Goal: Information Seeking & Learning: Check status

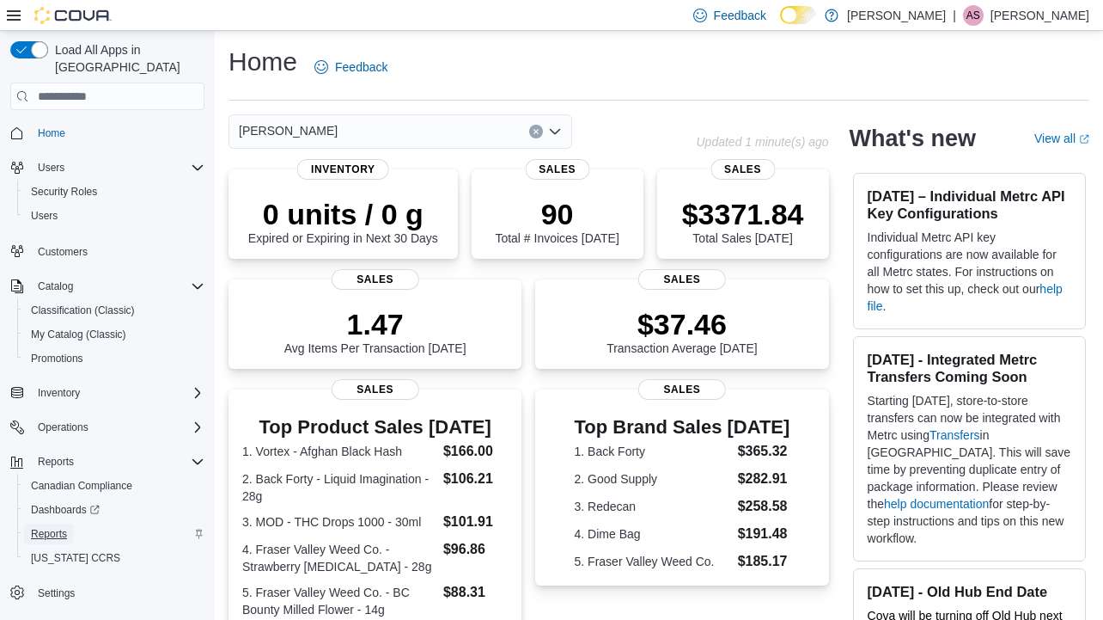
click at [52, 527] on span "Reports" at bounding box center [49, 534] width 36 height 14
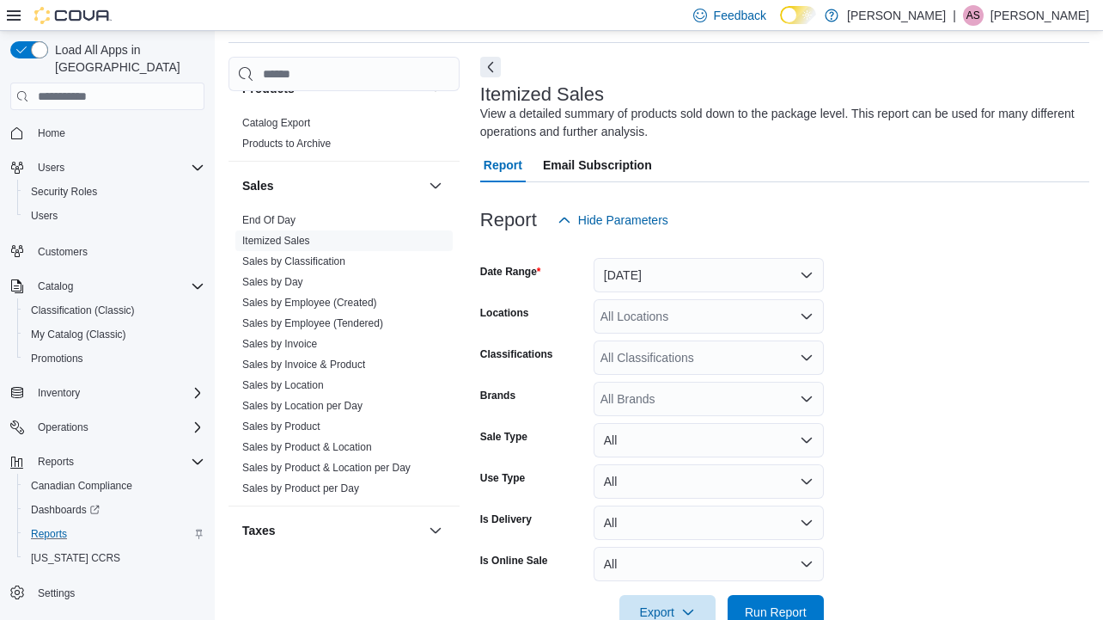
scroll to position [1146, 0]
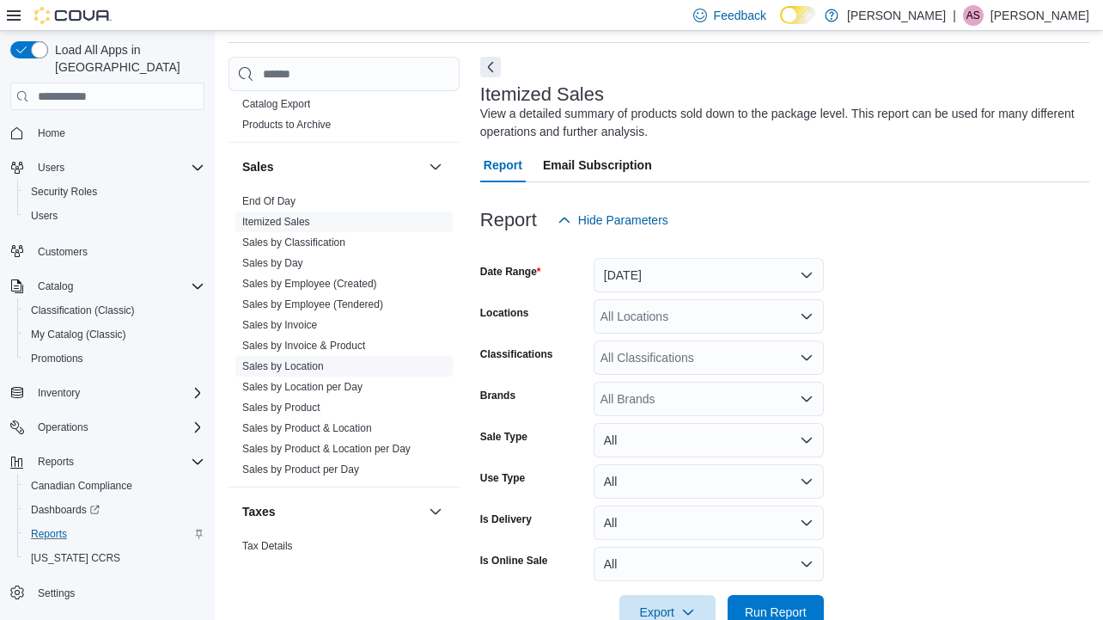
click at [304, 363] on link "Sales by Location" at bounding box center [283, 366] width 82 height 12
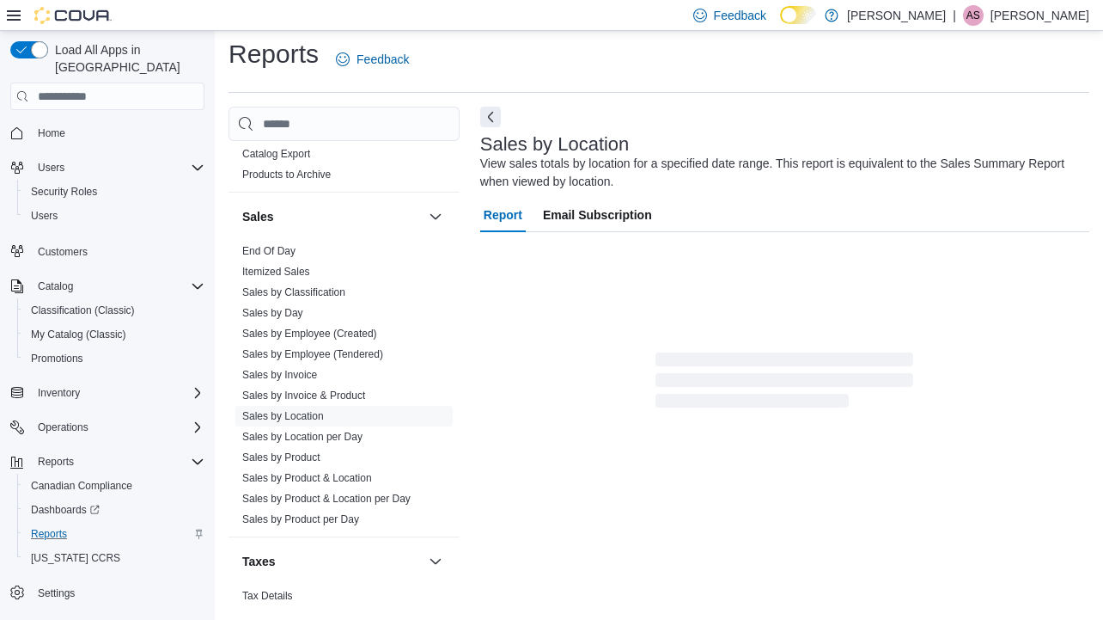
scroll to position [58, 0]
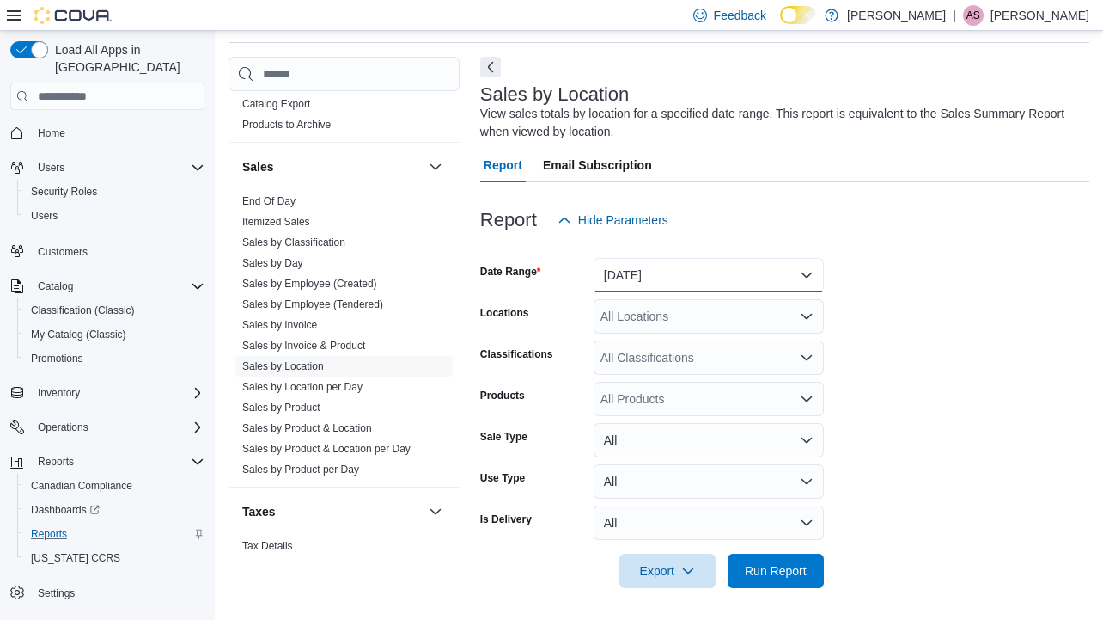
click at [674, 270] on button "[DATE]" at bounding box center [709, 275] width 230 height 34
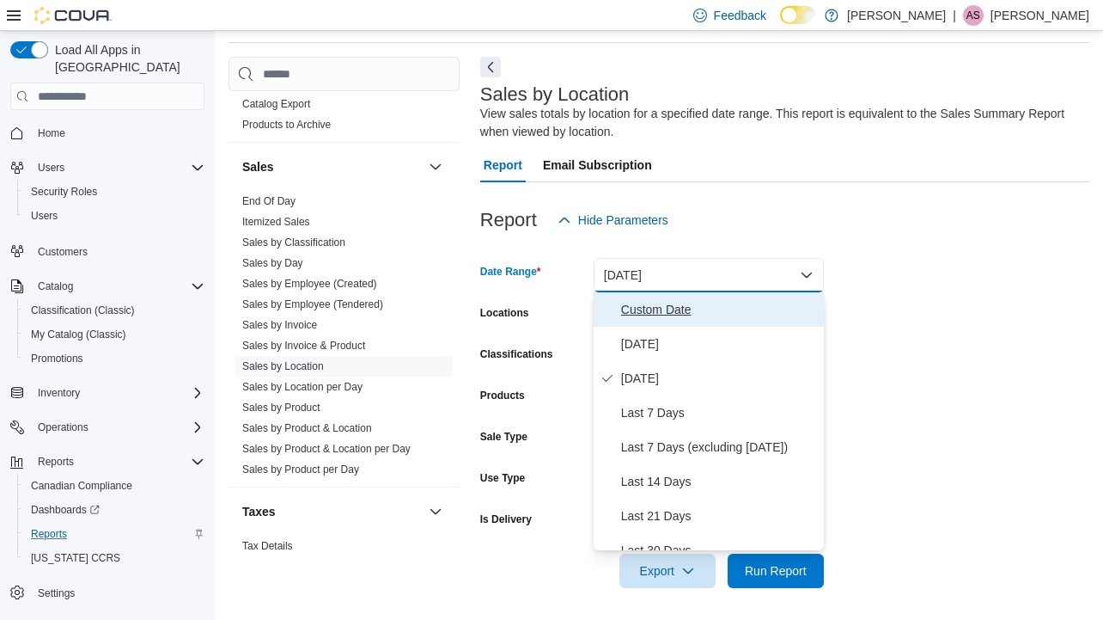
click at [648, 301] on span "Custom Date" at bounding box center [719, 309] width 196 height 21
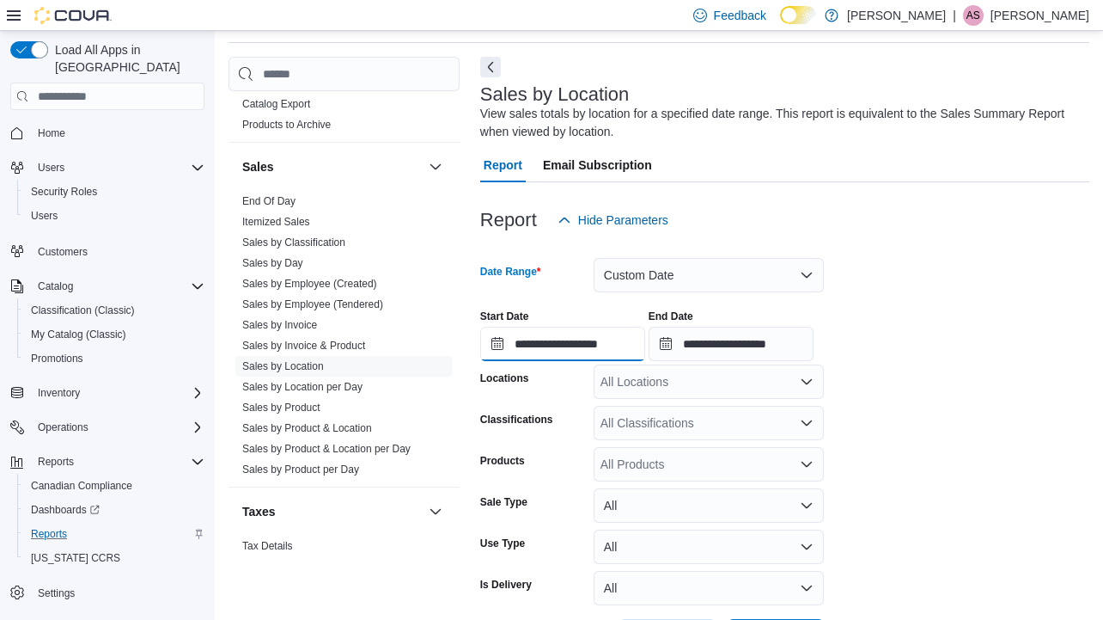
click at [596, 338] on input "**********" at bounding box center [562, 344] width 165 height 34
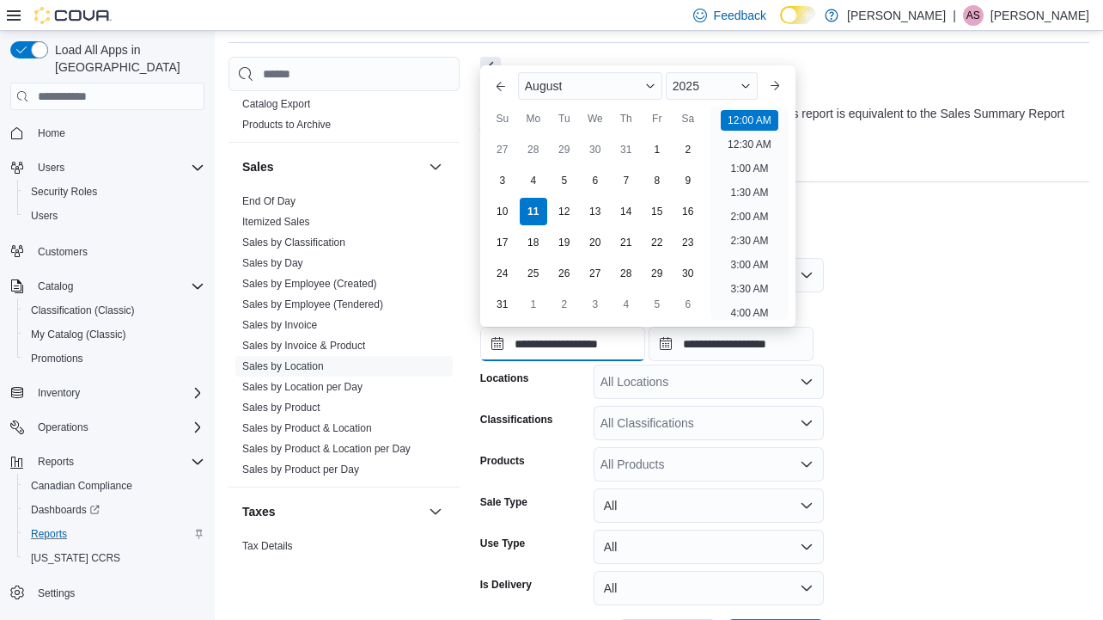
scroll to position [53, 0]
click at [528, 180] on div "4" at bounding box center [533, 180] width 30 height 30
type input "**********"
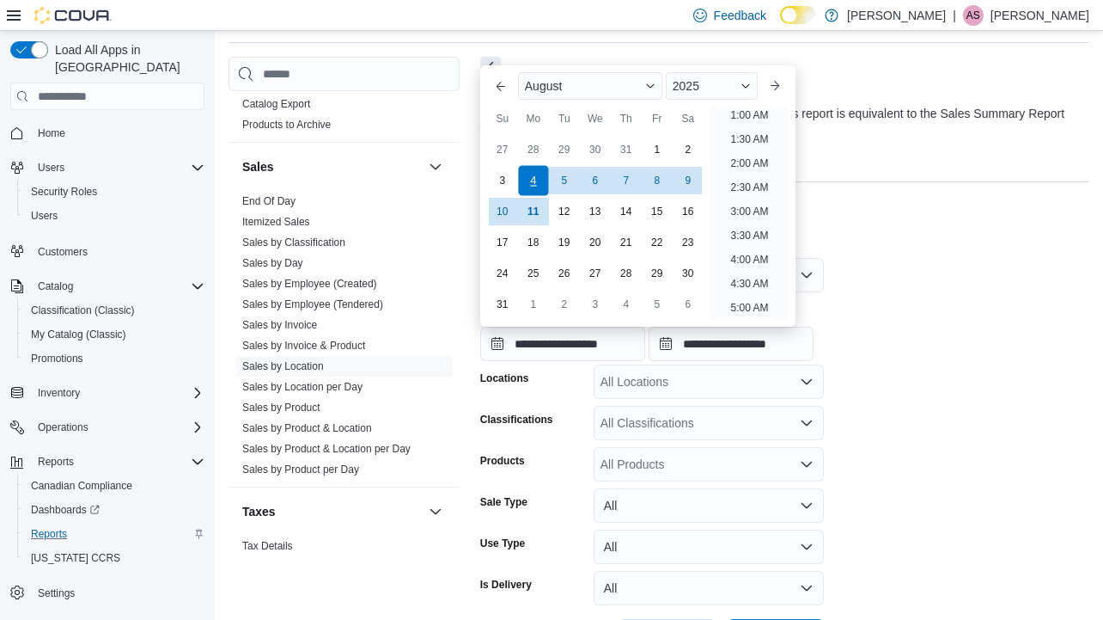
scroll to position [3, 0]
click at [768, 350] on input "**********" at bounding box center [731, 344] width 165 height 34
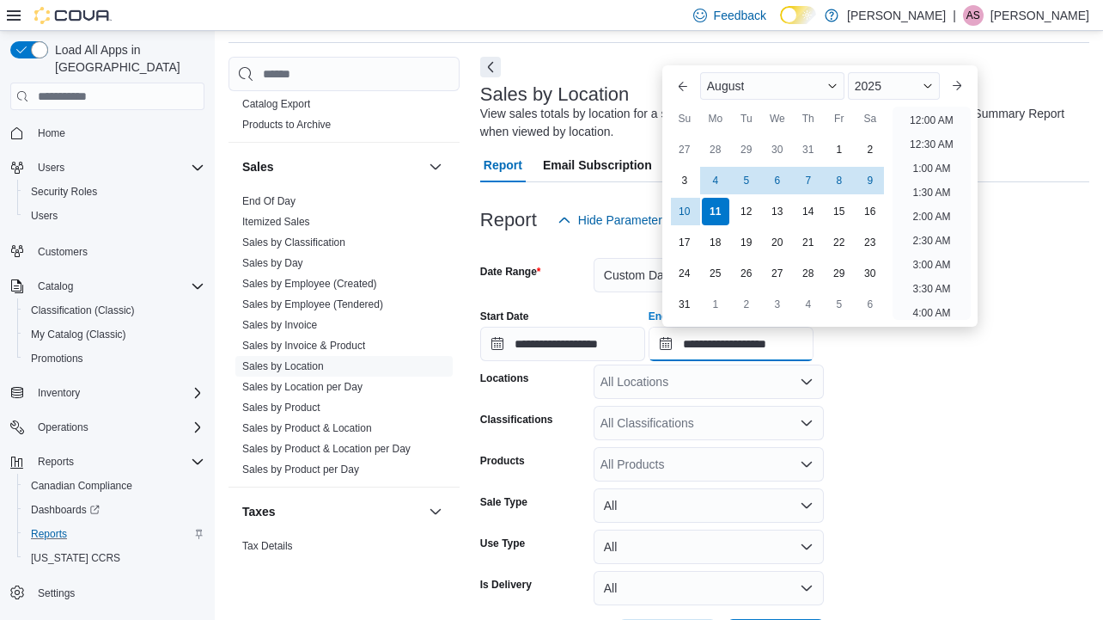
scroll to position [945, 0]
click at [686, 217] on div "10" at bounding box center [684, 211] width 30 height 30
type input "**********"
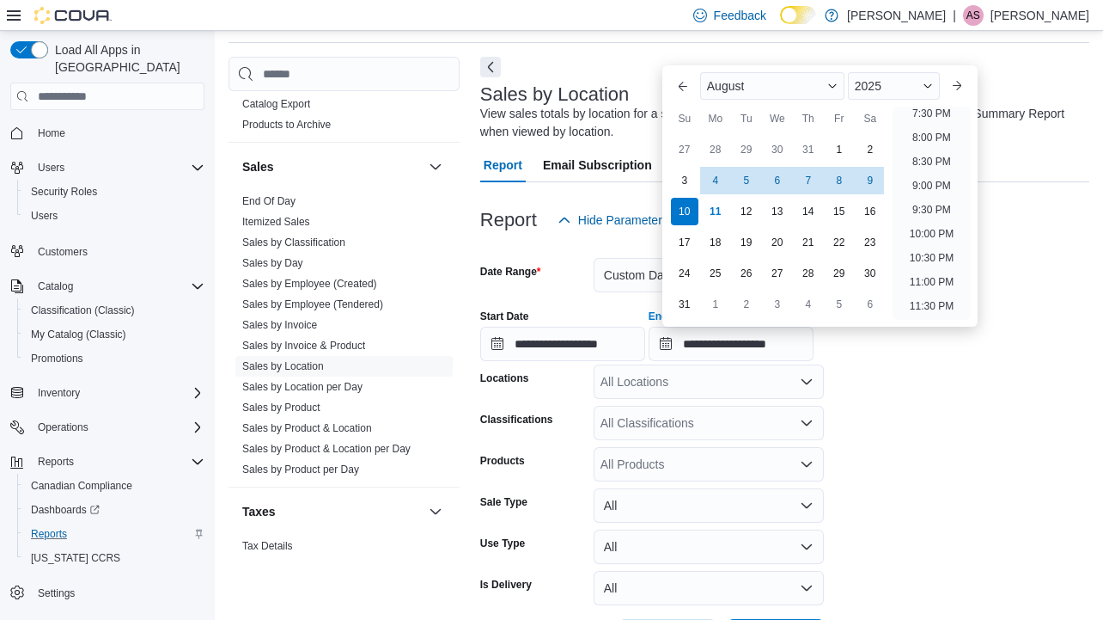
click at [933, 393] on form "**********" at bounding box center [784, 445] width 609 height 416
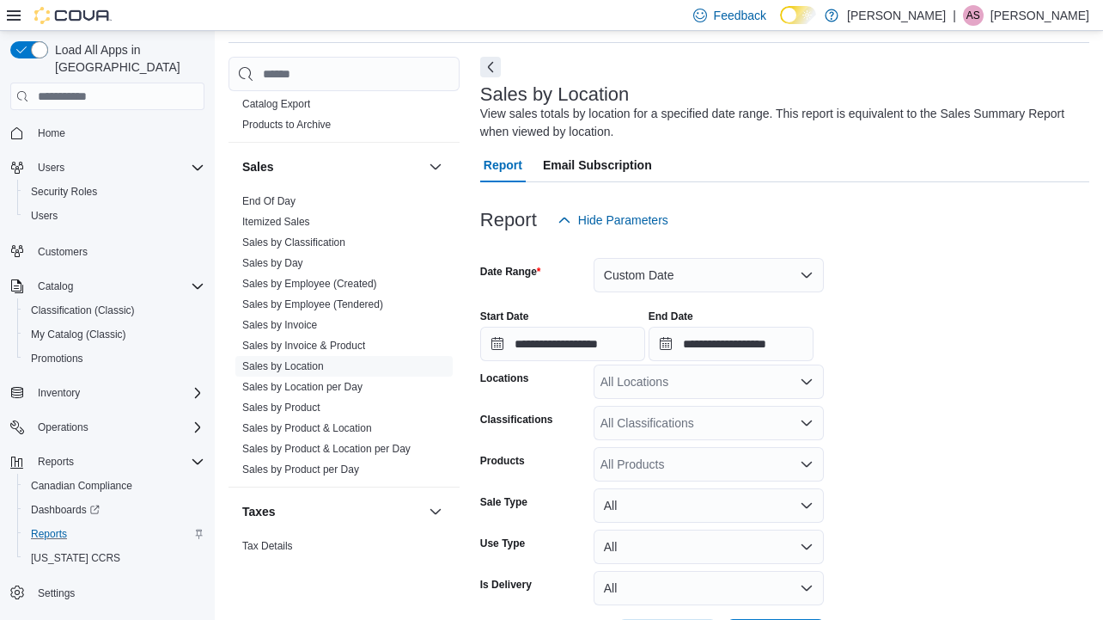
scroll to position [125, 0]
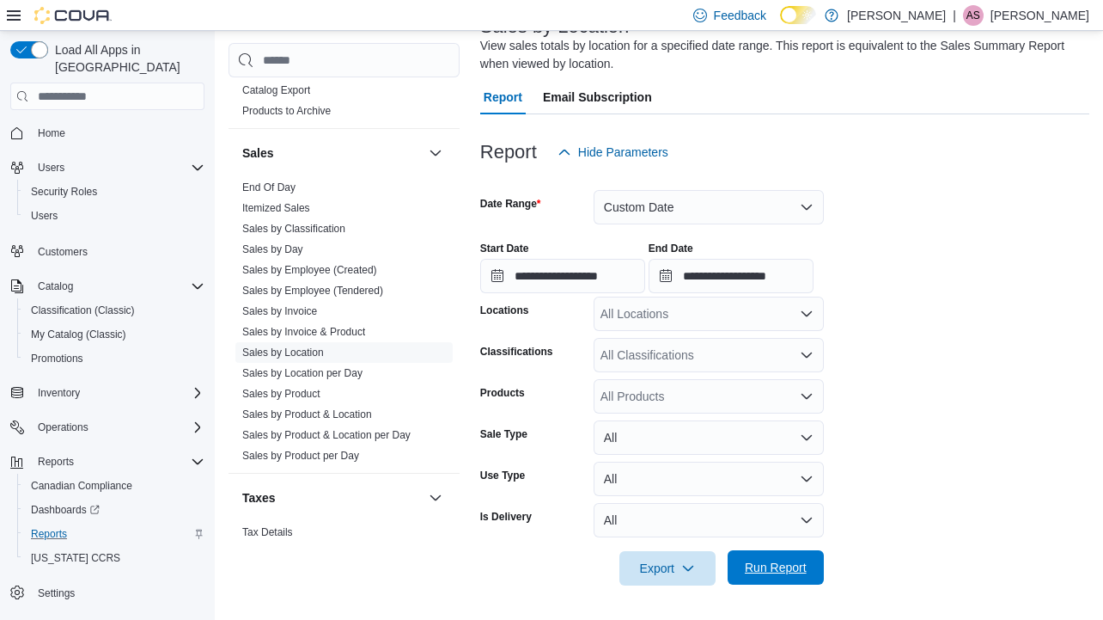
click at [795, 553] on span "Run Report" at bounding box center [776, 567] width 76 height 34
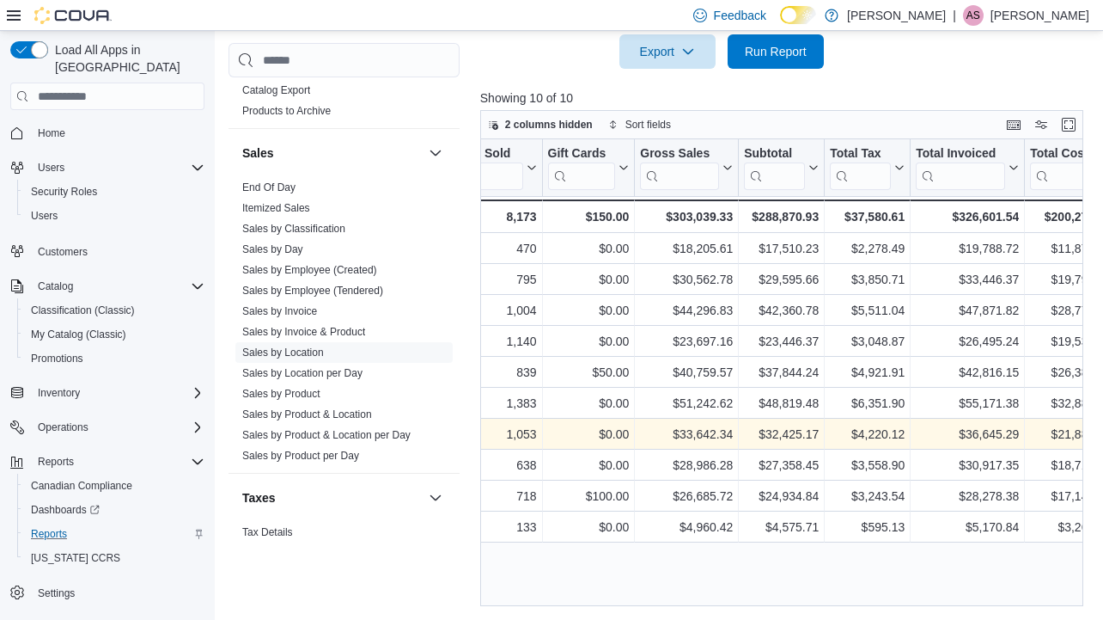
scroll to position [0, 418]
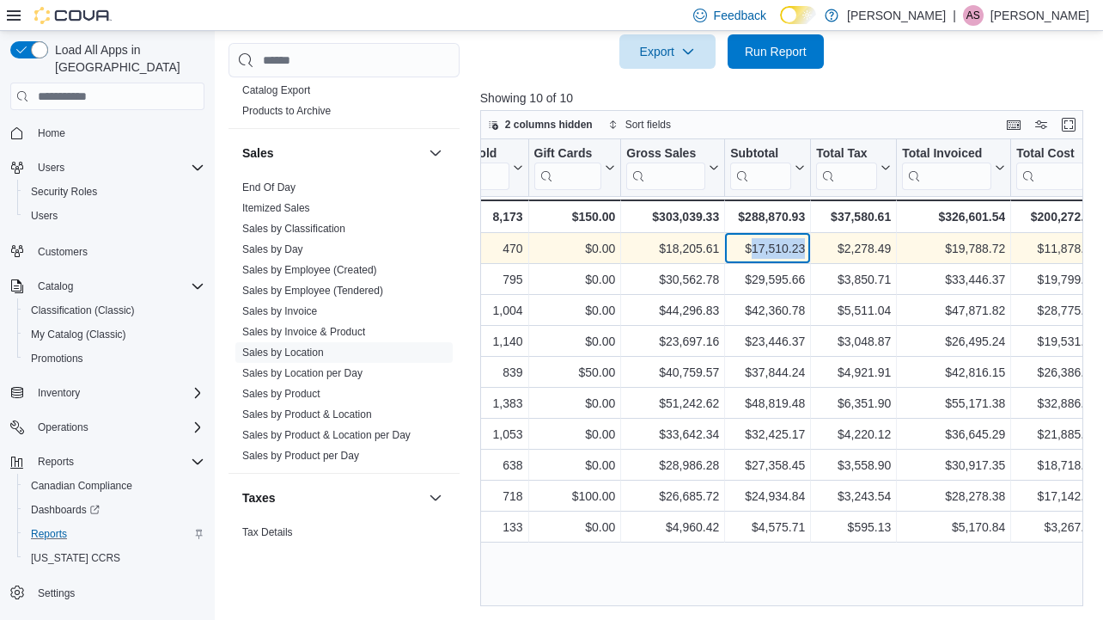
drag, startPoint x: 803, startPoint y: 247, endPoint x: 749, endPoint y: 243, distance: 53.4
click at [749, 243] on div "$17,510.23" at bounding box center [767, 248] width 75 height 21
copy div "17,510.23"
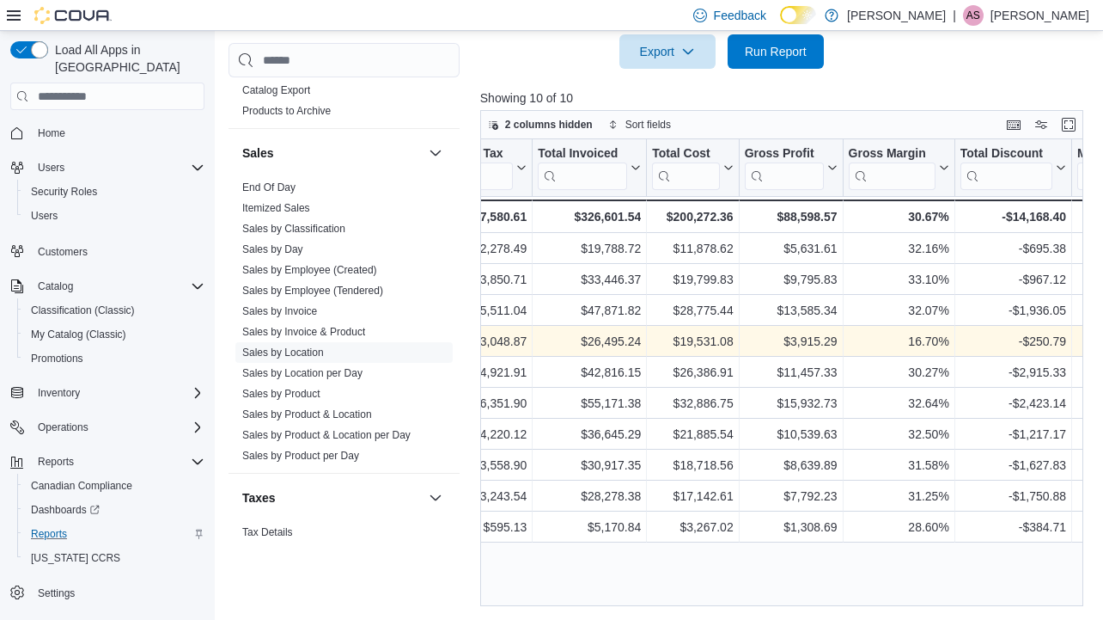
scroll to position [0, 785]
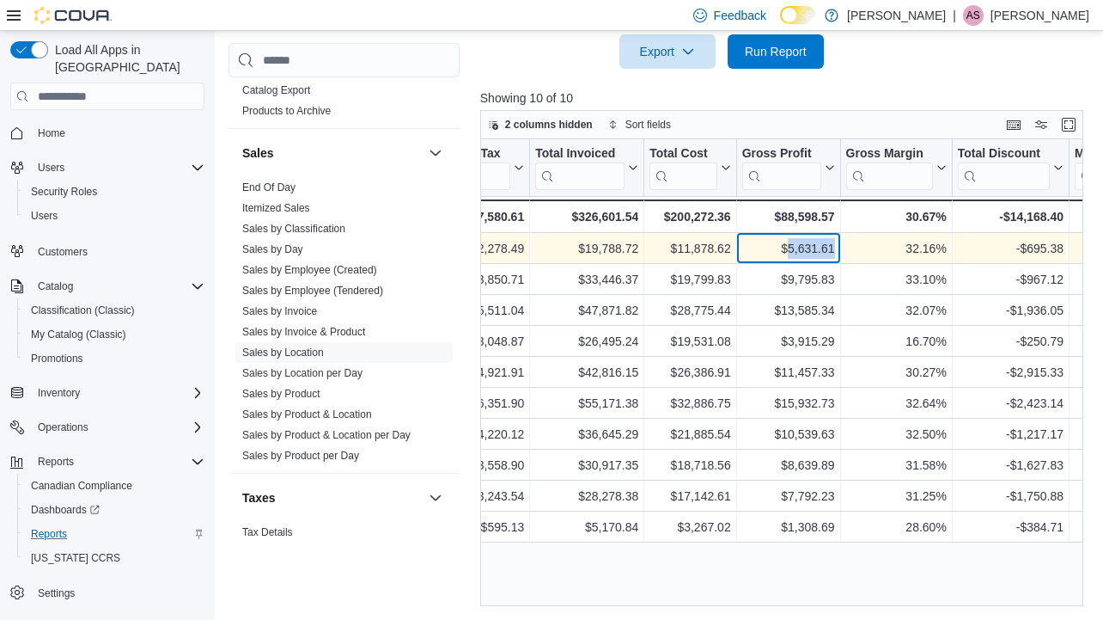
drag, startPoint x: 834, startPoint y: 249, endPoint x: 783, endPoint y: 248, distance: 51.6
click at [783, 248] on div "$5,631.61 - Gross Profit, column 11, row 1" at bounding box center [788, 248] width 104 height 31
copy div "5,631.61"
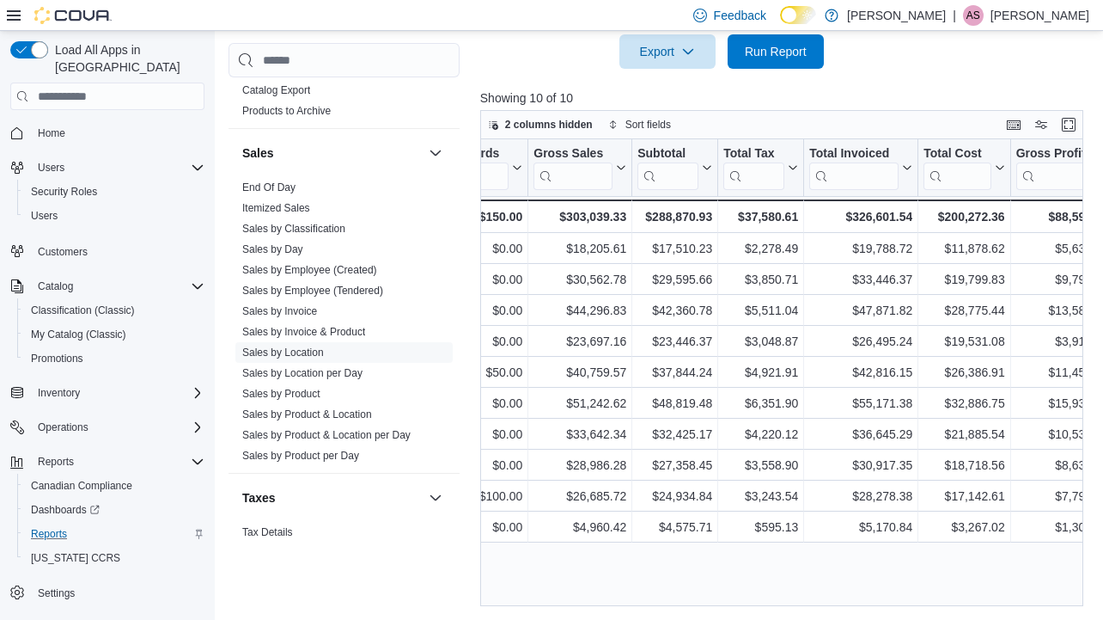
scroll to position [0, 518]
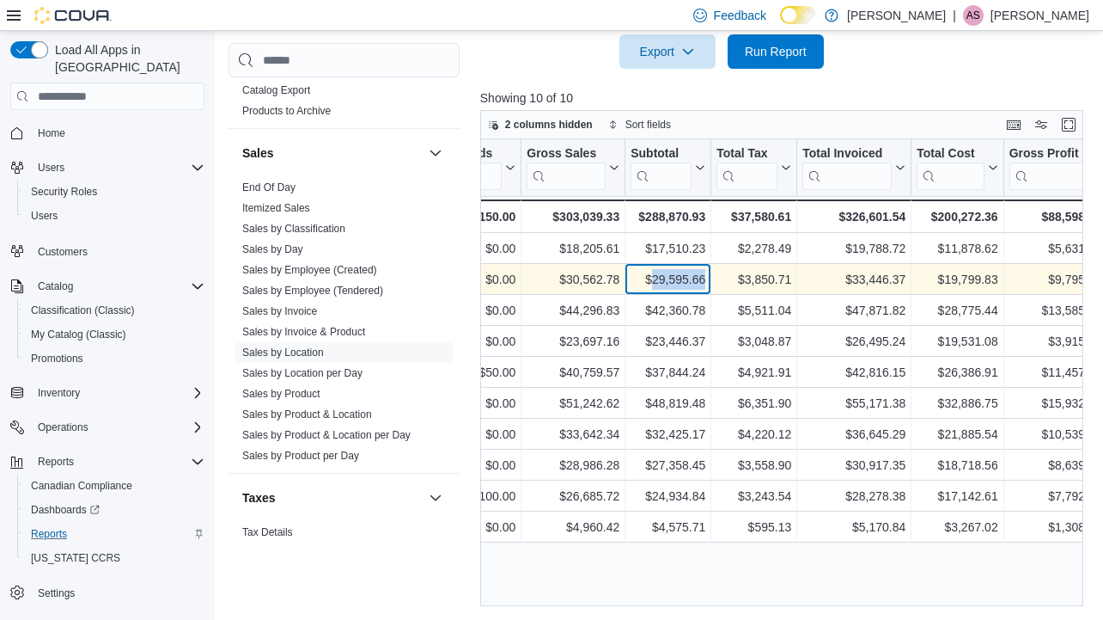
drag, startPoint x: 706, startPoint y: 277, endPoint x: 648, endPoint y: 280, distance: 58.5
click at [648, 280] on div "$29,595.66 - Subtotal, column 7, row 2" at bounding box center [669, 279] width 86 height 31
copy div "29,595.66"
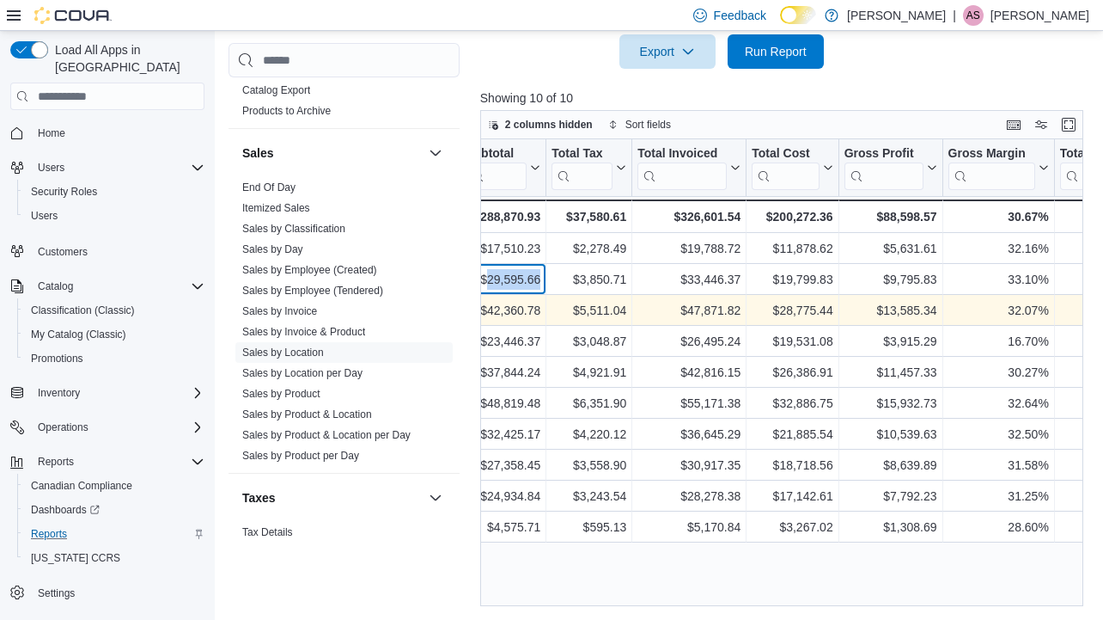
scroll to position [0, 687]
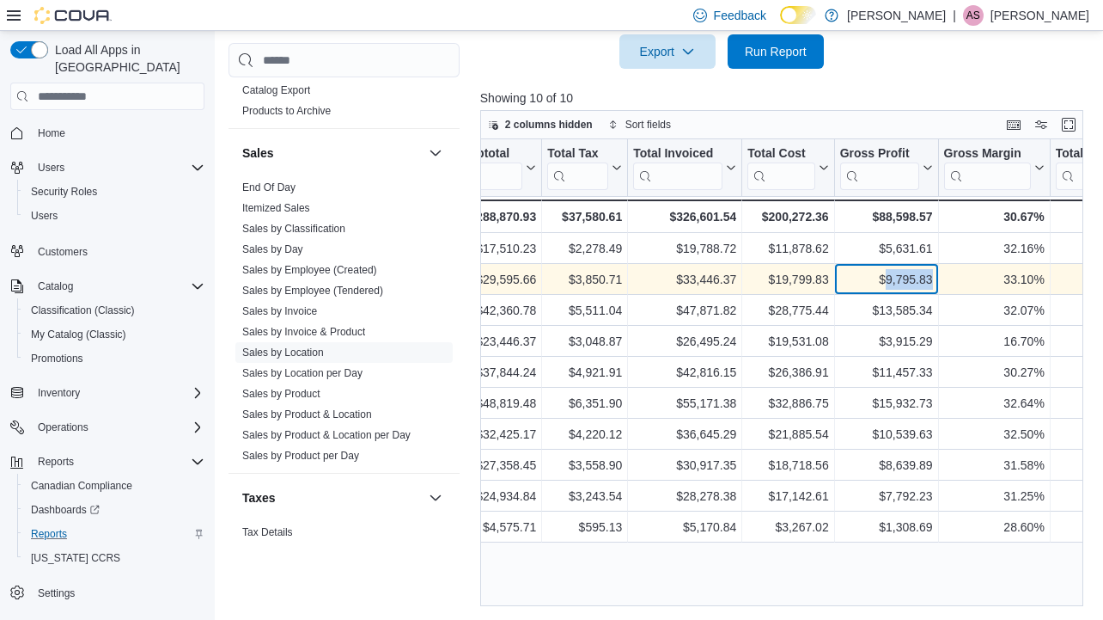
drag, startPoint x: 934, startPoint y: 278, endPoint x: 882, endPoint y: 275, distance: 52.5
click at [882, 275] on div "$9,795.83 - Gross Profit, column 11, row 2" at bounding box center [886, 279] width 104 height 31
copy div "9,795.83"
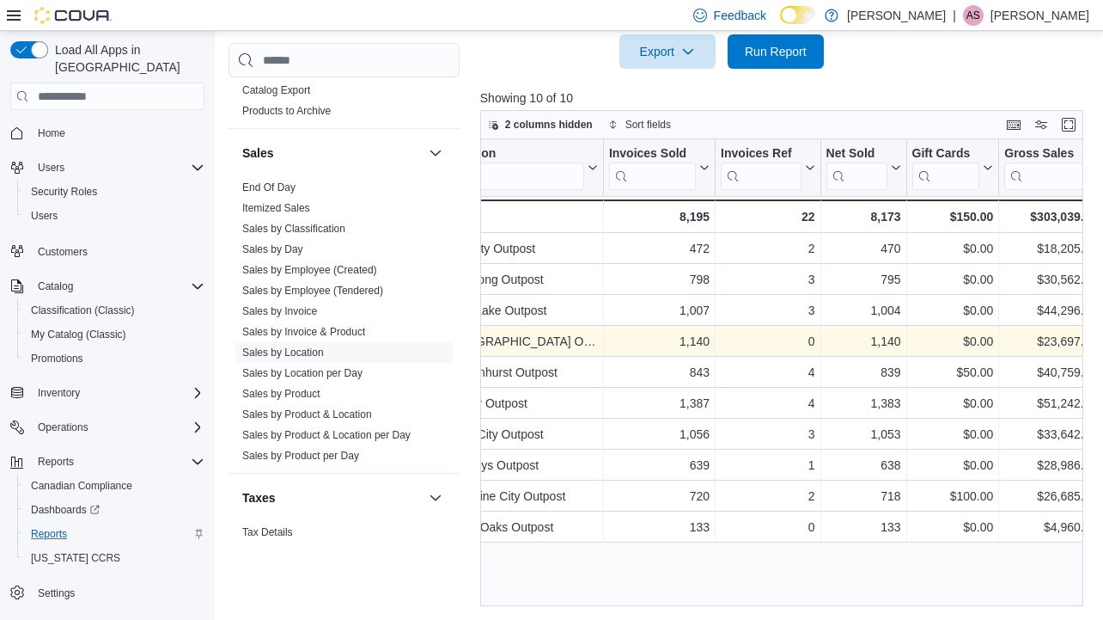
scroll to position [0, 0]
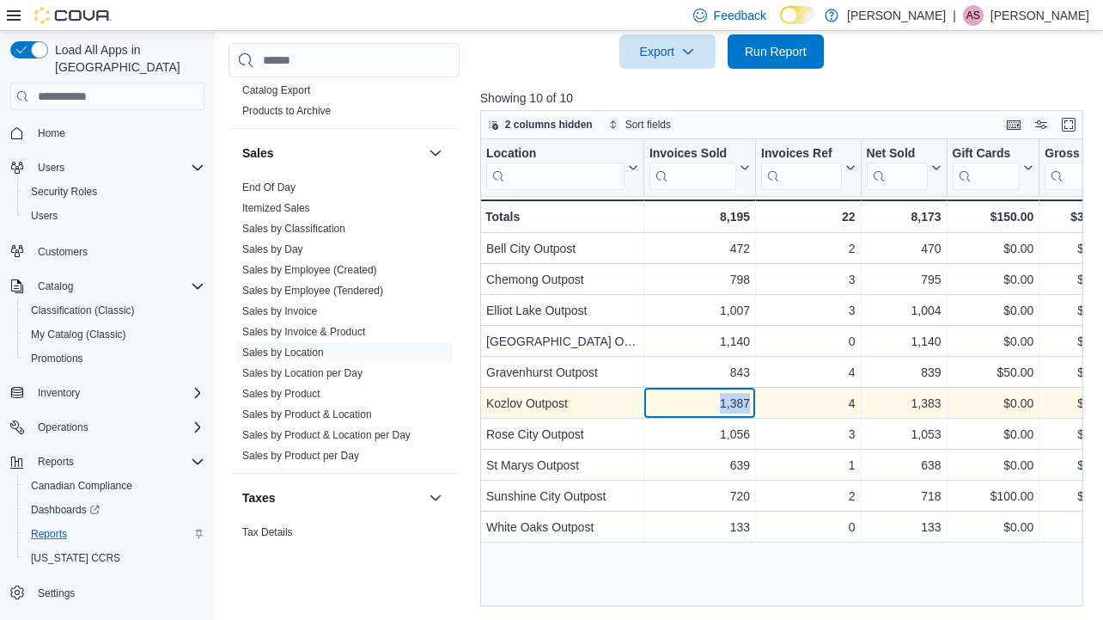
drag, startPoint x: 751, startPoint y: 402, endPoint x: 706, endPoint y: 397, distance: 45.0
click at [706, 397] on div "1,387 - Invoices Sold, column 2, row 6" at bounding box center [700, 403] width 112 height 31
copy div "1,387"
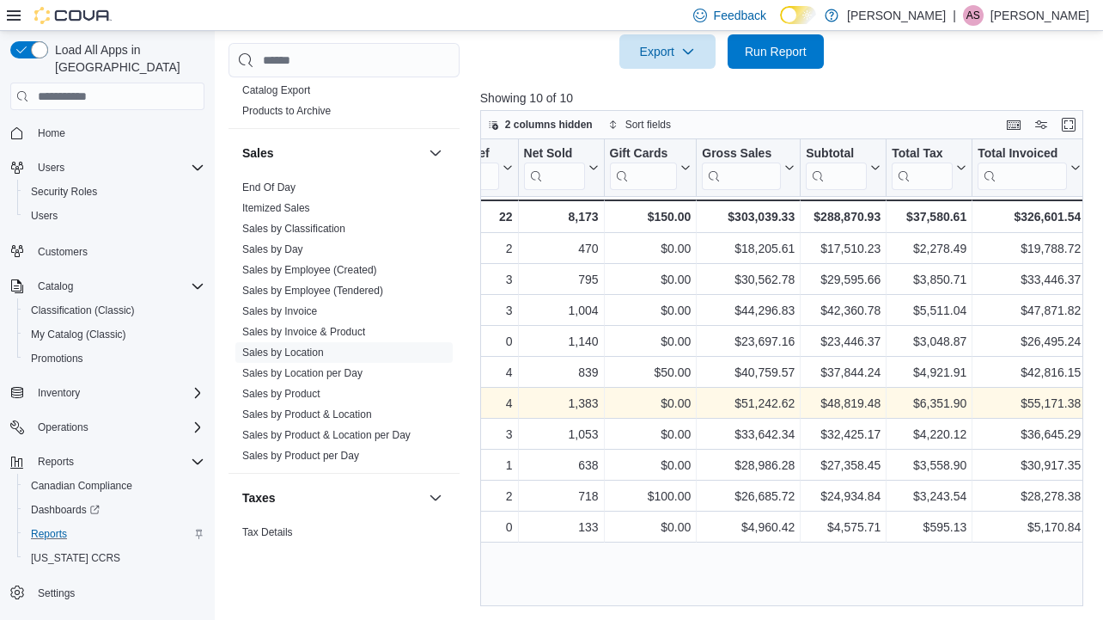
scroll to position [0, 357]
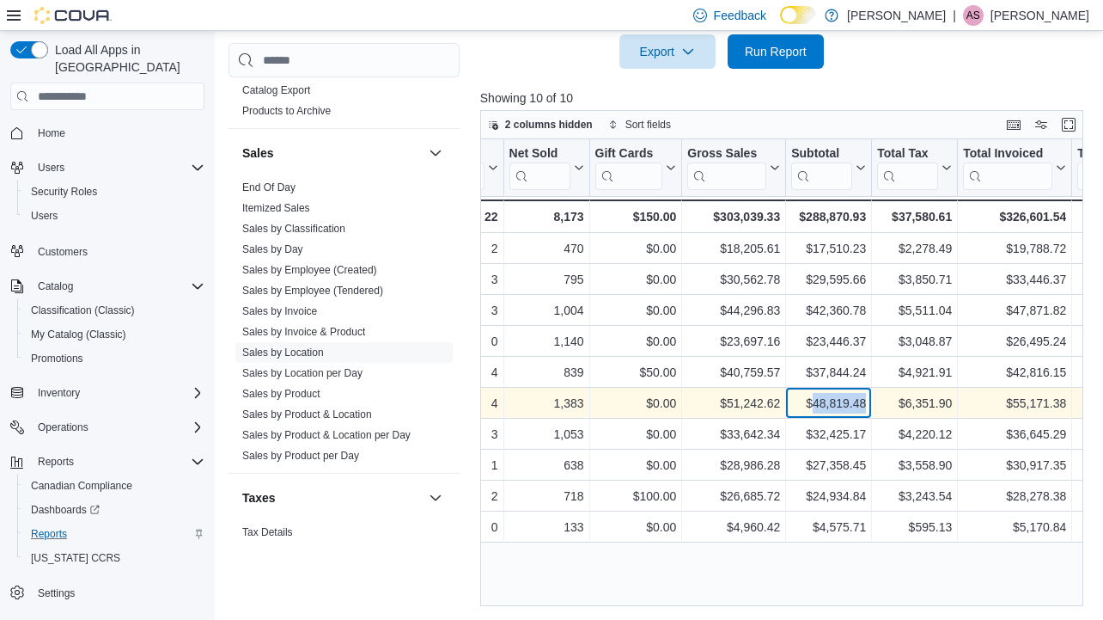
drag, startPoint x: 870, startPoint y: 401, endPoint x: 809, endPoint y: 409, distance: 60.6
click at [809, 409] on div "$48,819.48 - Subtotal, column 7, row 6" at bounding box center [829, 403] width 86 height 31
copy div "48,819.48"
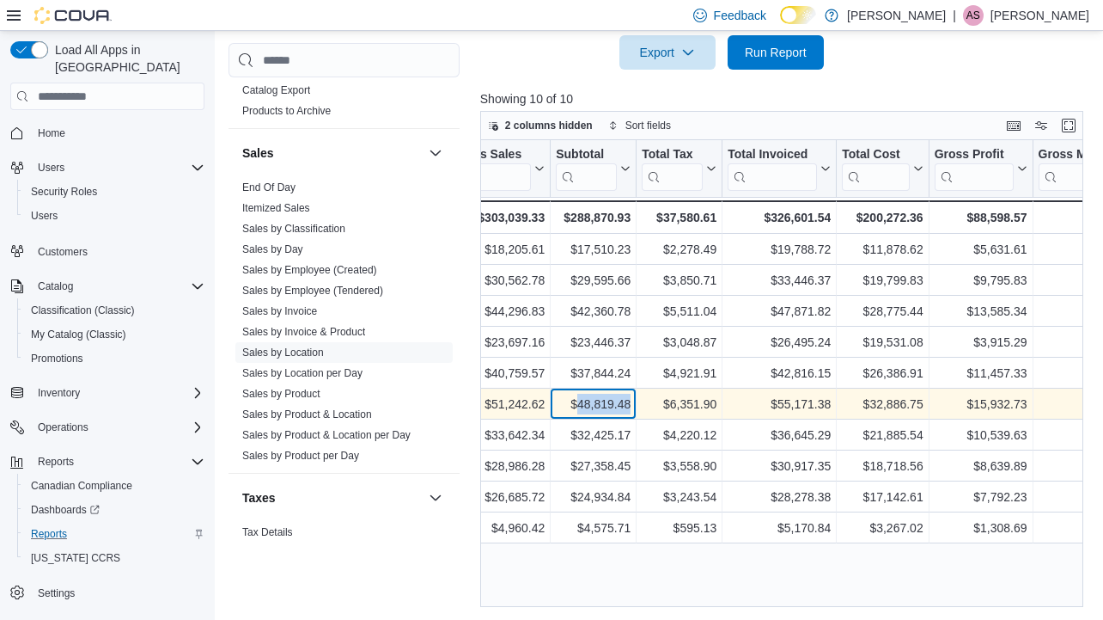
scroll to position [0, 637]
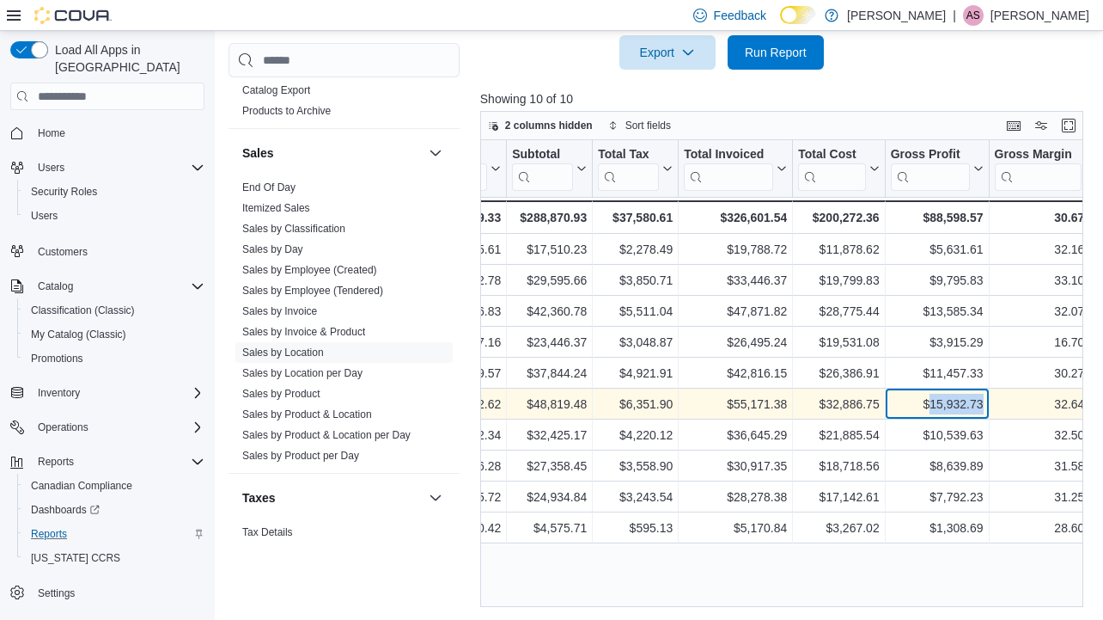
drag, startPoint x: 986, startPoint y: 403, endPoint x: 928, endPoint y: 408, distance: 57.8
click at [928, 408] on div "$15,932.73 - Gross Profit, column 11, row 6" at bounding box center [937, 403] width 104 height 31
copy div "15,932.73"
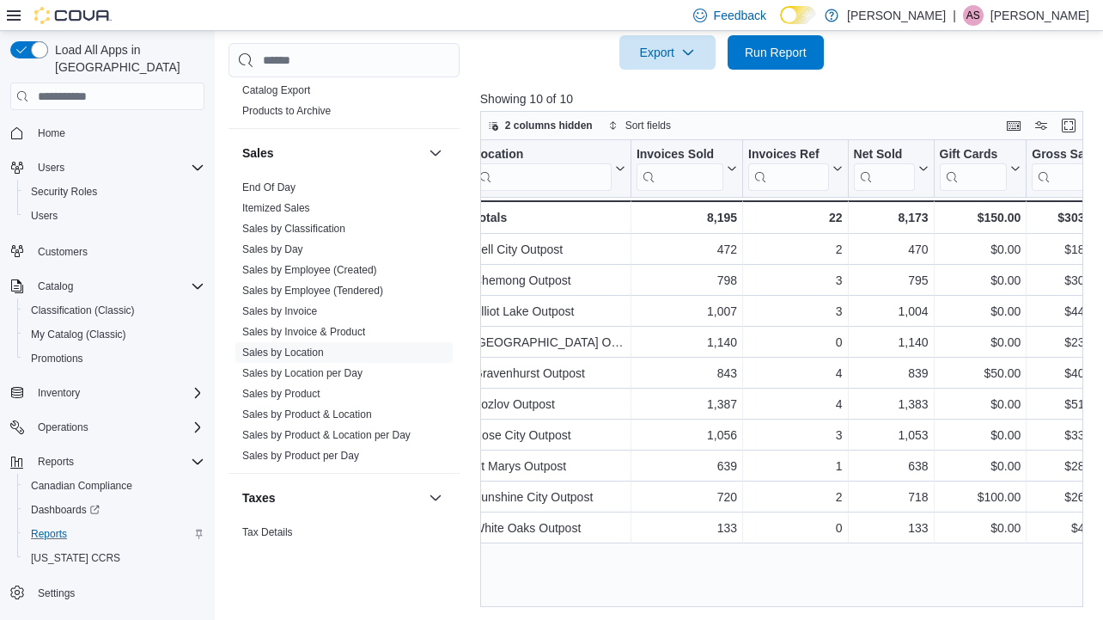
scroll to position [0, 0]
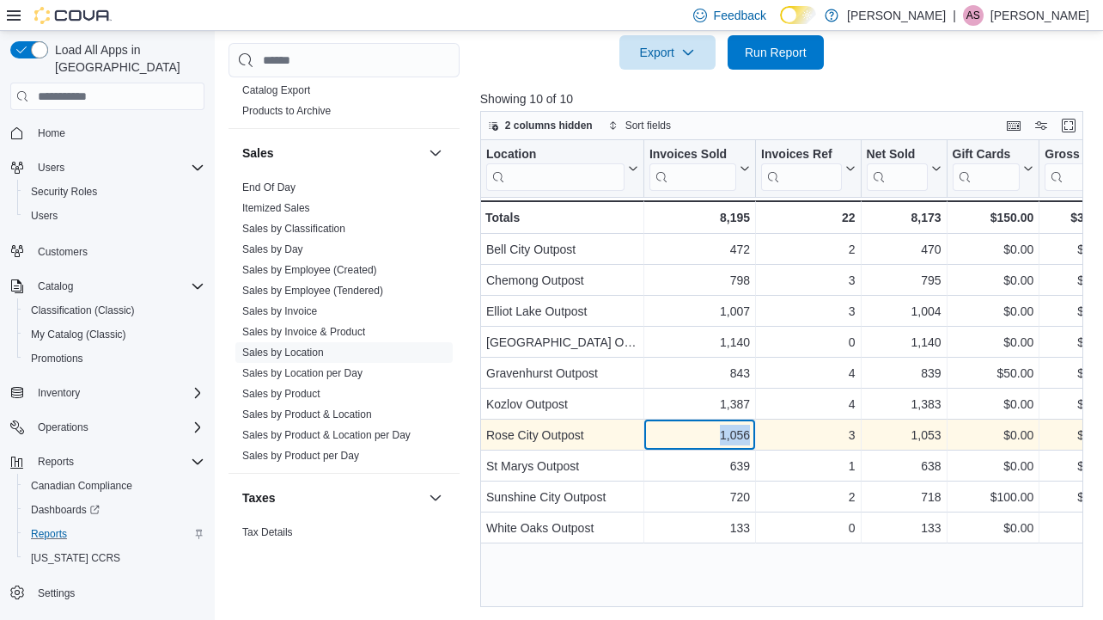
drag, startPoint x: 750, startPoint y: 436, endPoint x: 716, endPoint y: 437, distance: 34.4
click at [716, 437] on div "1,056" at bounding box center [700, 434] width 101 height 21
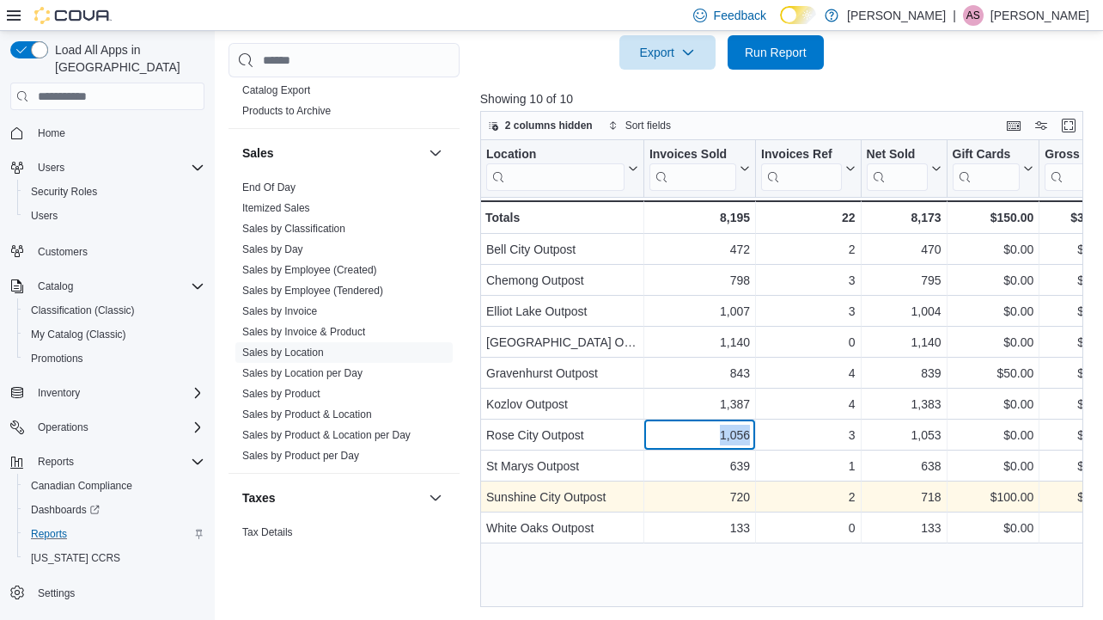
copy div "1,056"
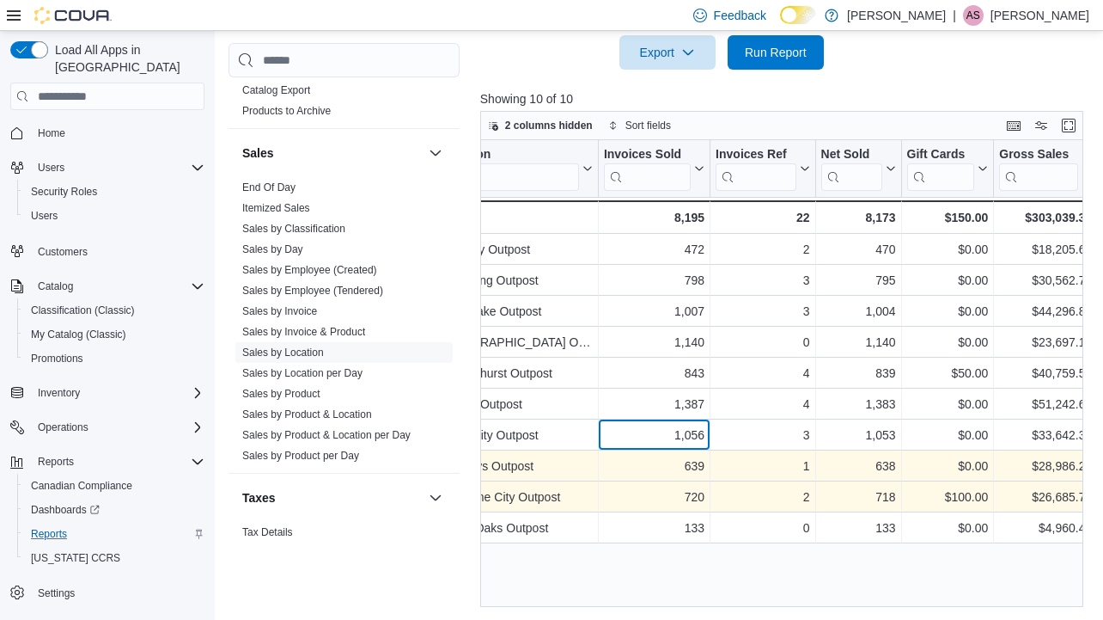
scroll to position [0, 80]
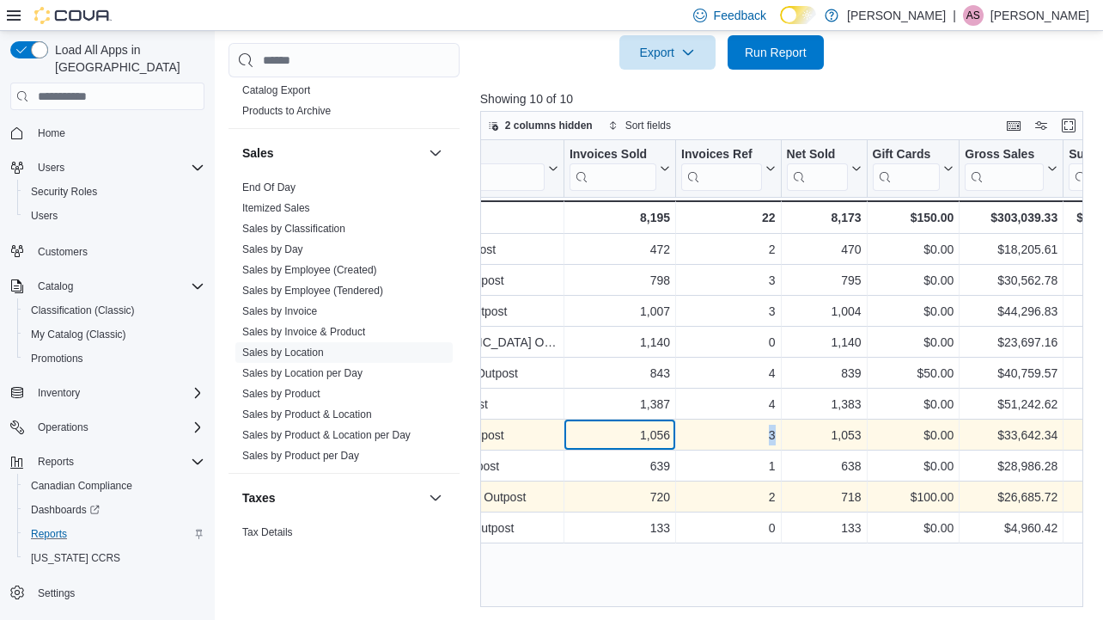
drag, startPoint x: 626, startPoint y: 435, endPoint x: 677, endPoint y: 439, distance: 51.7
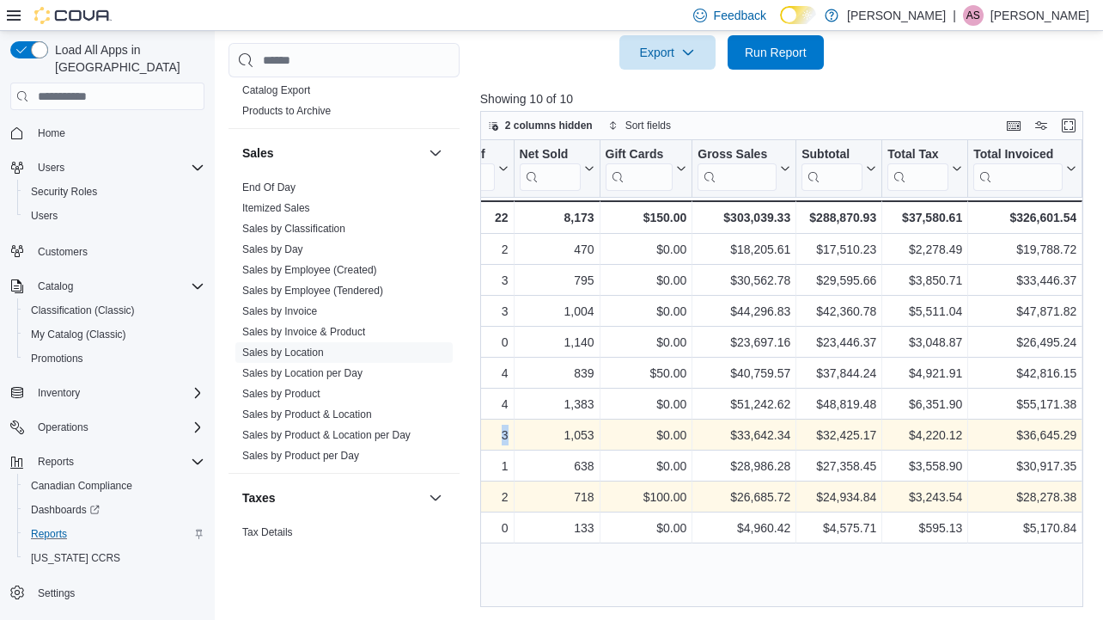
scroll to position [0, 351]
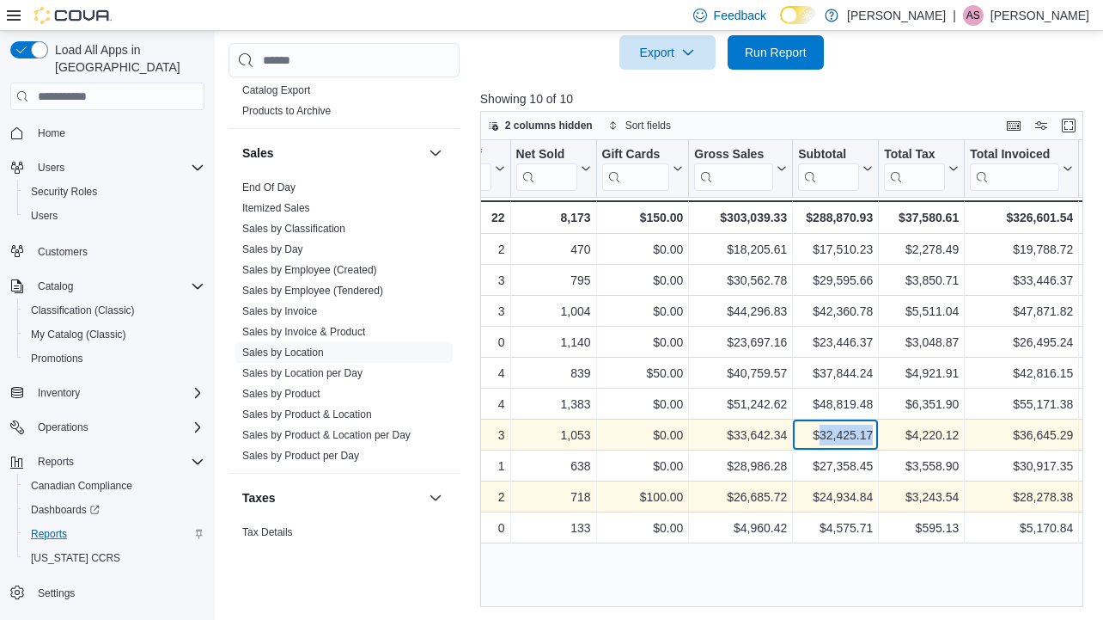
drag, startPoint x: 871, startPoint y: 436, endPoint x: 816, endPoint y: 441, distance: 55.2
click at [816, 441] on div "$32,425.17" at bounding box center [835, 434] width 75 height 21
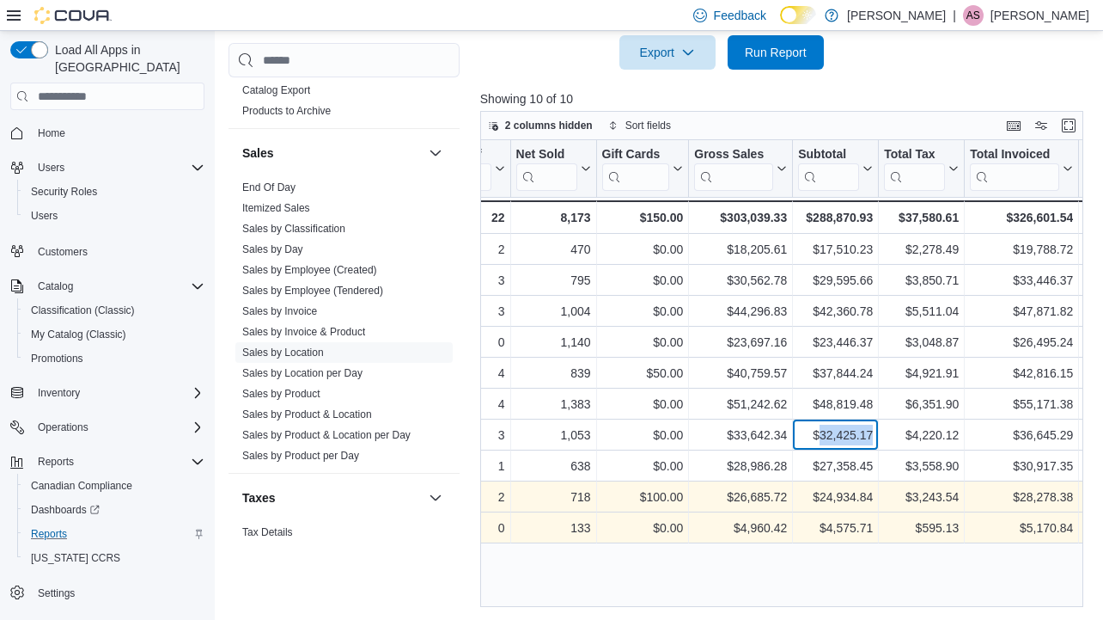
copy div "32,425.17"
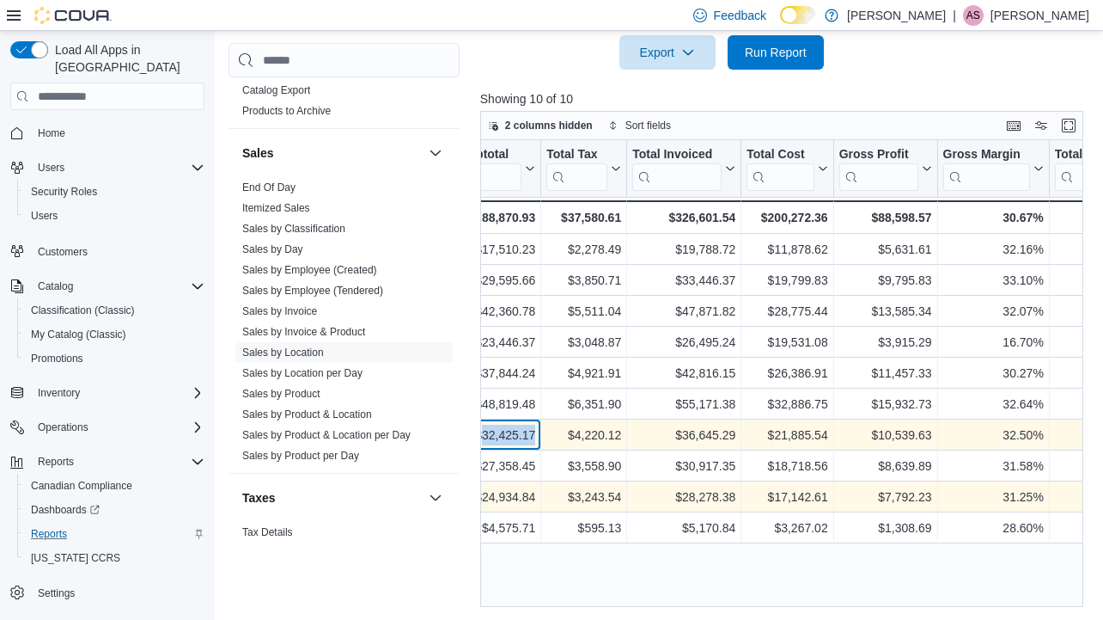
scroll to position [0, 690]
drag, startPoint x: 931, startPoint y: 433, endPoint x: 874, endPoint y: 431, distance: 56.7
click at [874, 431] on div "$10,539.63 - Gross Profit, column 11, row 7" at bounding box center [884, 434] width 104 height 31
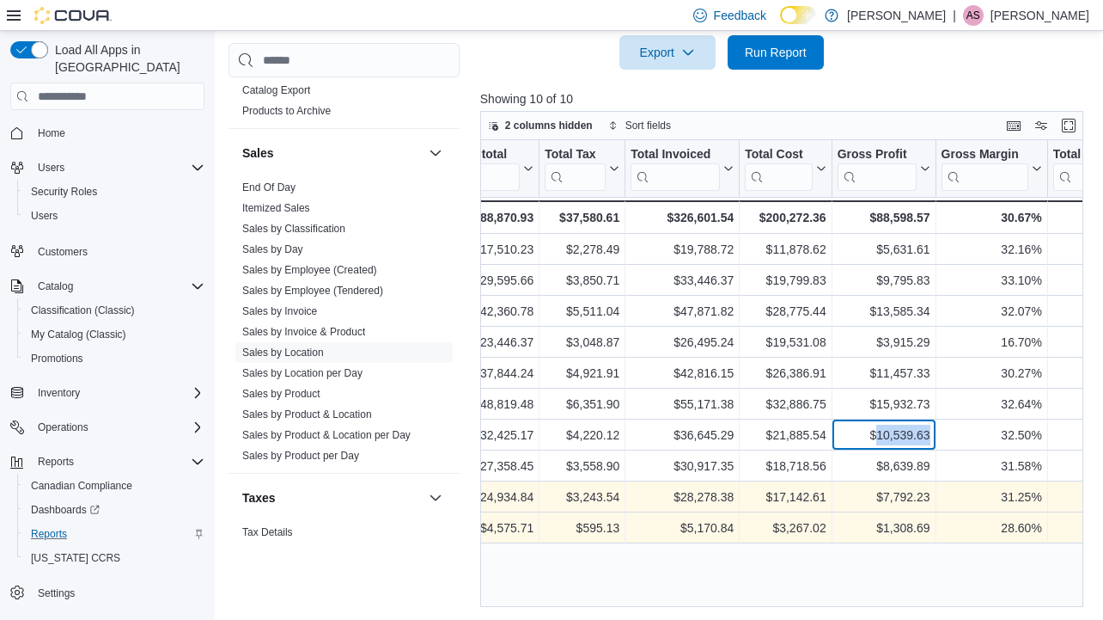
copy div "10,539.63"
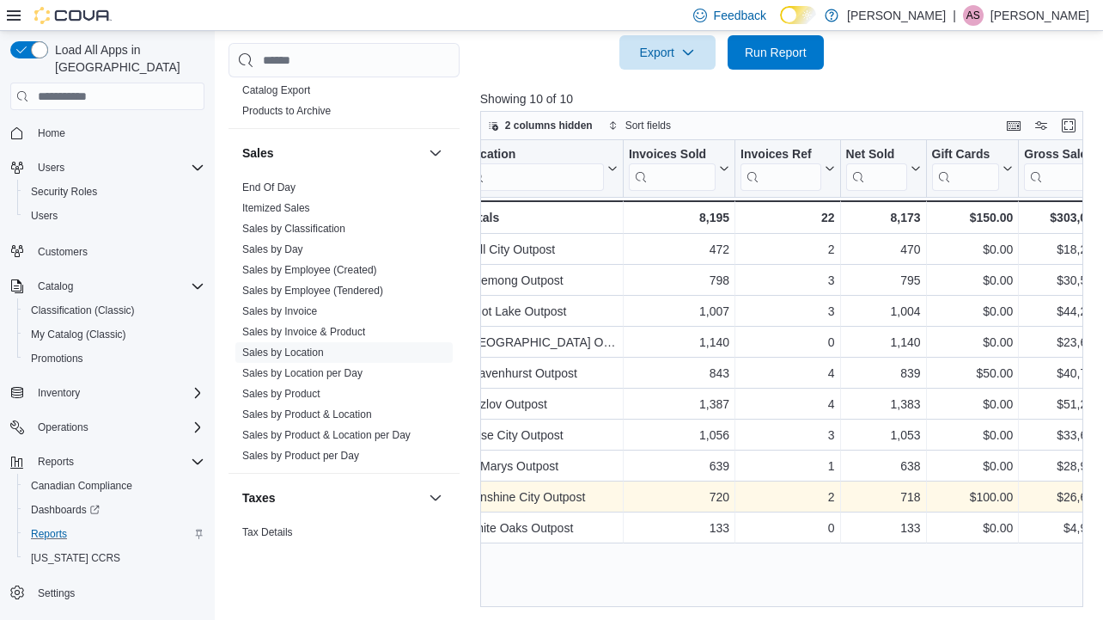
scroll to position [0, 0]
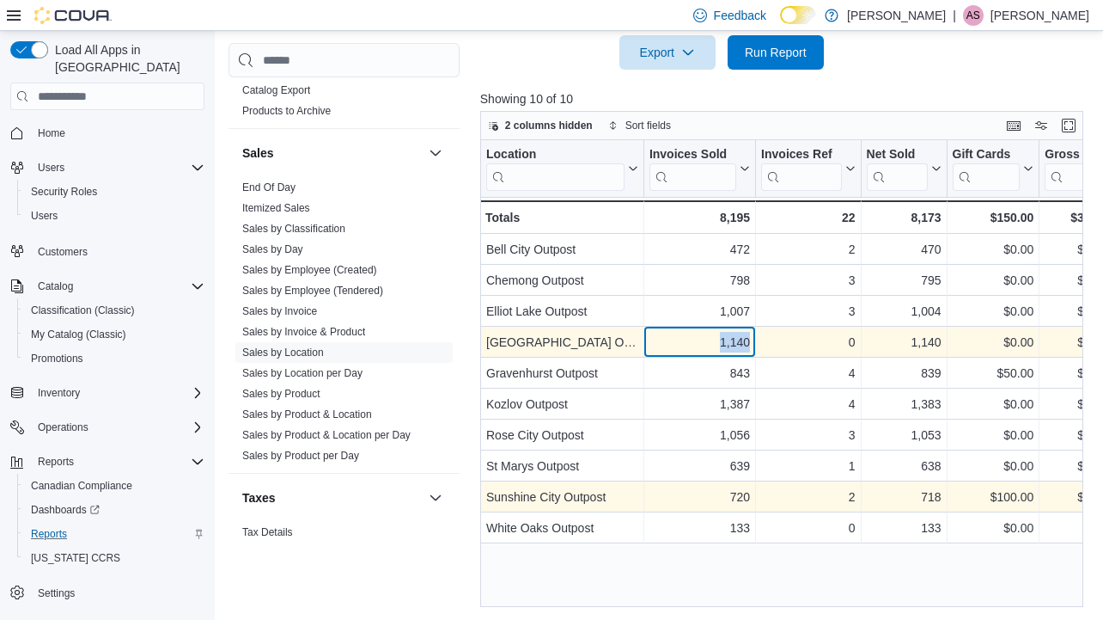
drag, startPoint x: 754, startPoint y: 342, endPoint x: 713, endPoint y: 341, distance: 41.3
click at [713, 341] on div "1,140 - Invoices Sold, column 2, row 4" at bounding box center [700, 342] width 112 height 31
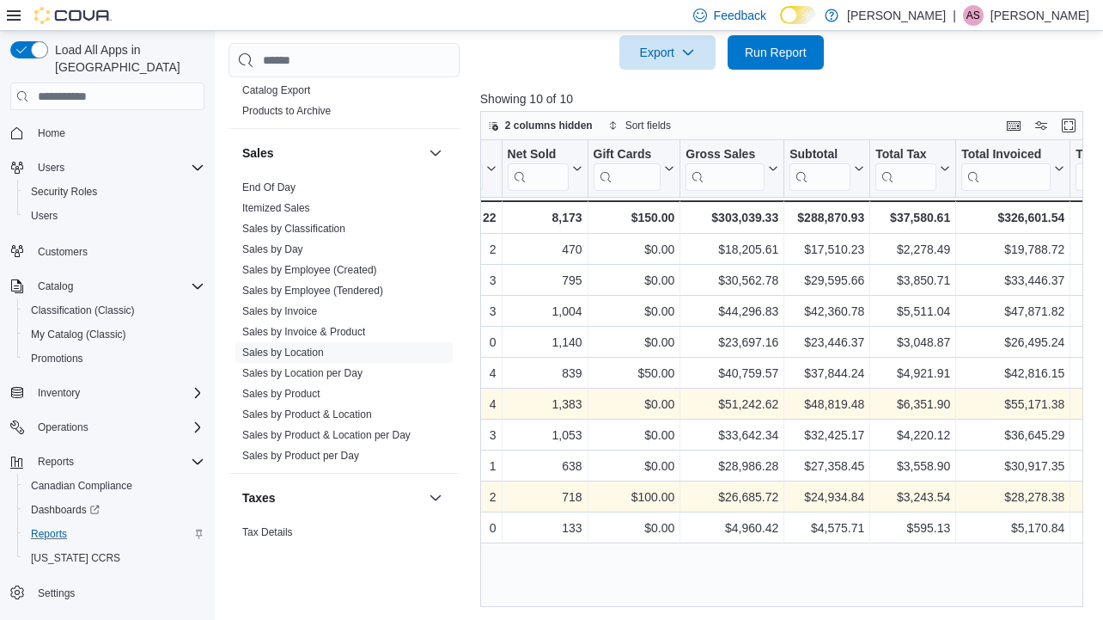
scroll to position [0, 406]
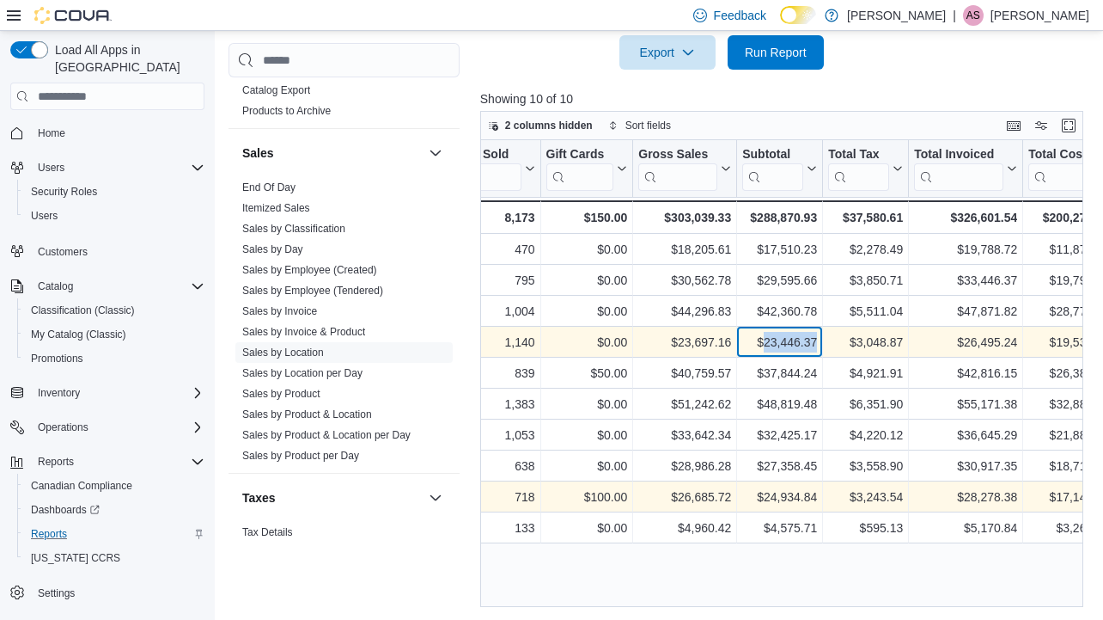
drag, startPoint x: 815, startPoint y: 346, endPoint x: 760, endPoint y: 348, distance: 55.9
click at [760, 348] on div "$23,446.37" at bounding box center [779, 342] width 75 height 21
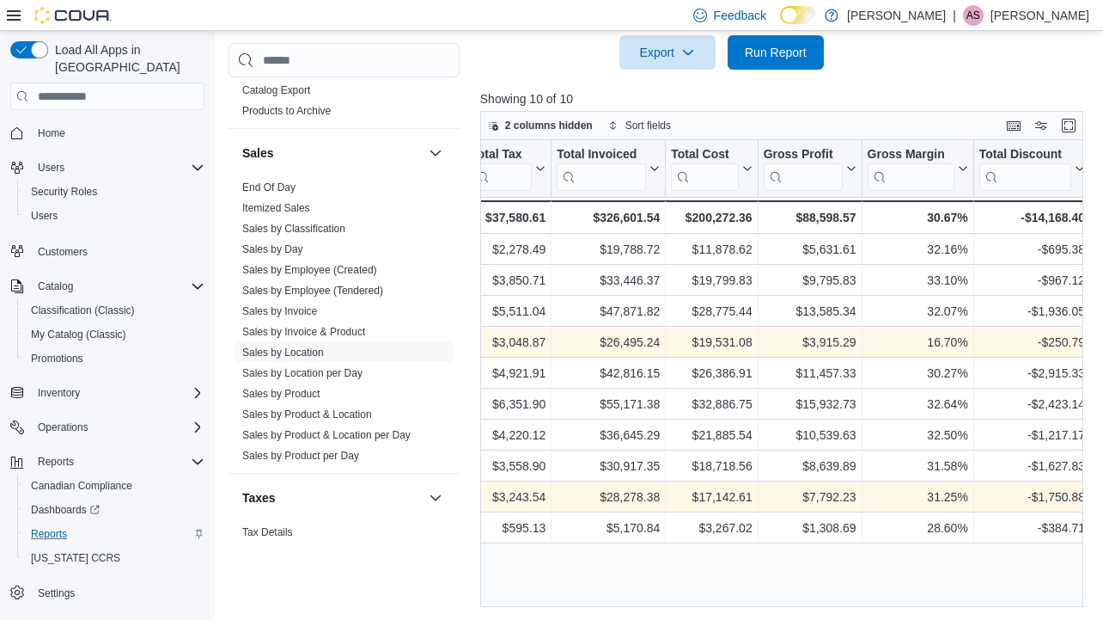
scroll to position [0, 774]
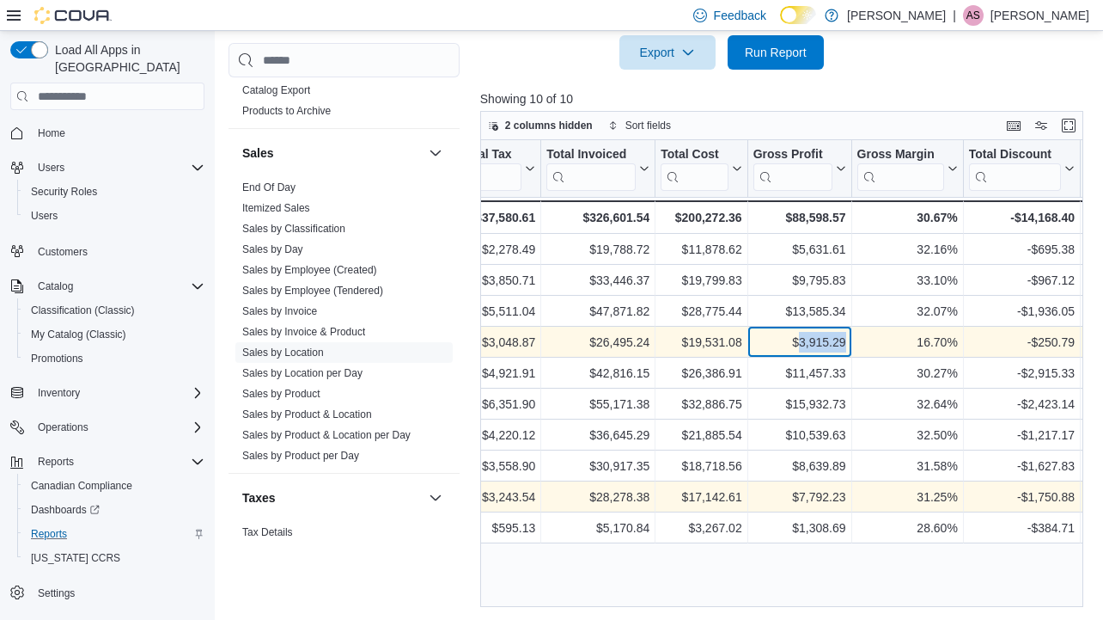
drag, startPoint x: 848, startPoint y: 339, endPoint x: 795, endPoint y: 341, distance: 53.3
click at [795, 341] on div "$3,915.29 - Gross Profit, column 11, row 4" at bounding box center [800, 342] width 104 height 31
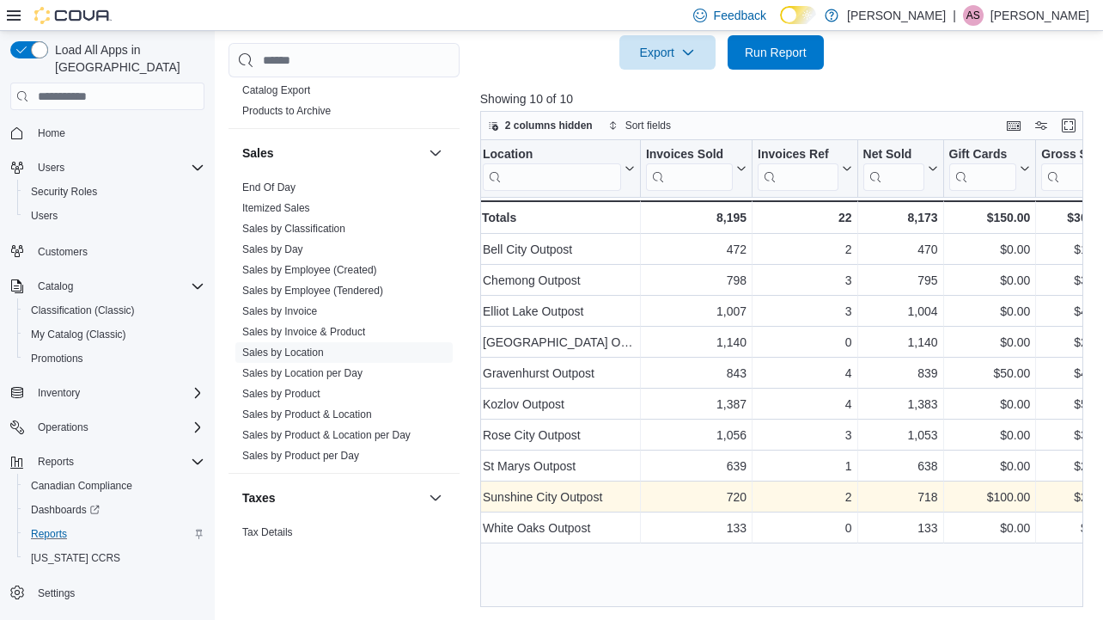
scroll to position [0, 0]
drag, startPoint x: 747, startPoint y: 497, endPoint x: 717, endPoint y: 498, distance: 29.2
click at [717, 498] on div "720" at bounding box center [700, 496] width 101 height 21
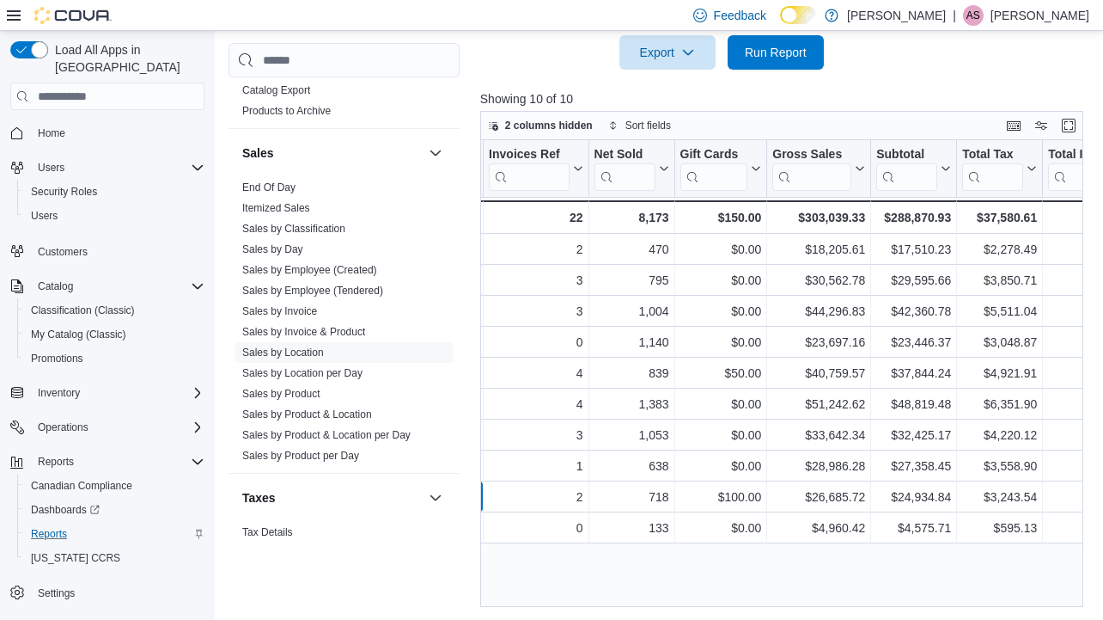
scroll to position [0, 317]
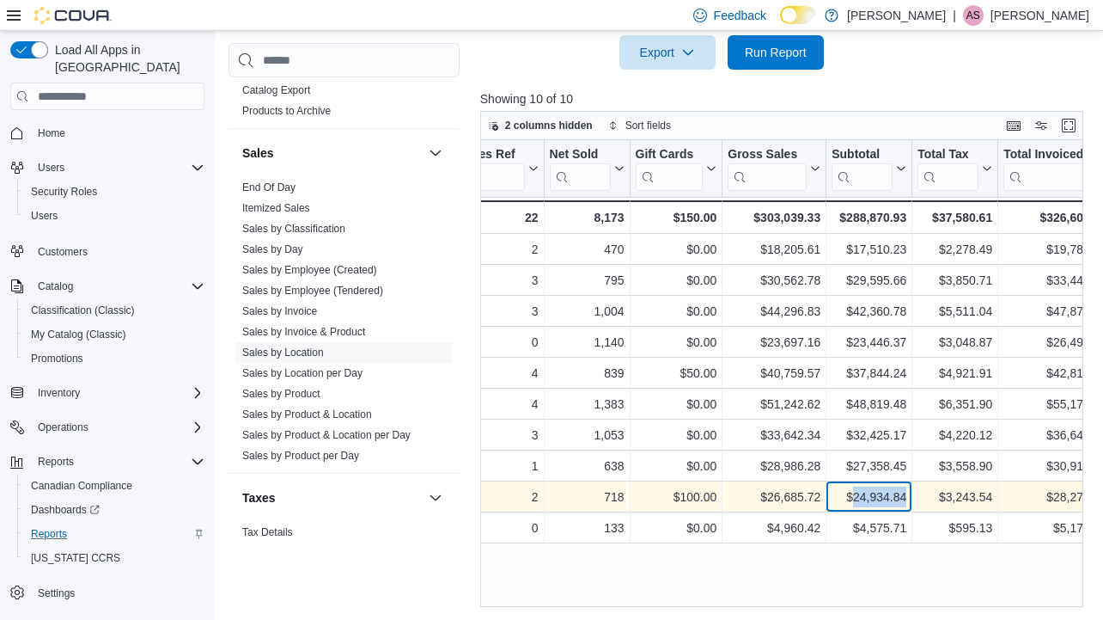
drag, startPoint x: 903, startPoint y: 496, endPoint x: 850, endPoint y: 495, distance: 53.3
click at [850, 495] on div "$24,934.84" at bounding box center [869, 496] width 75 height 21
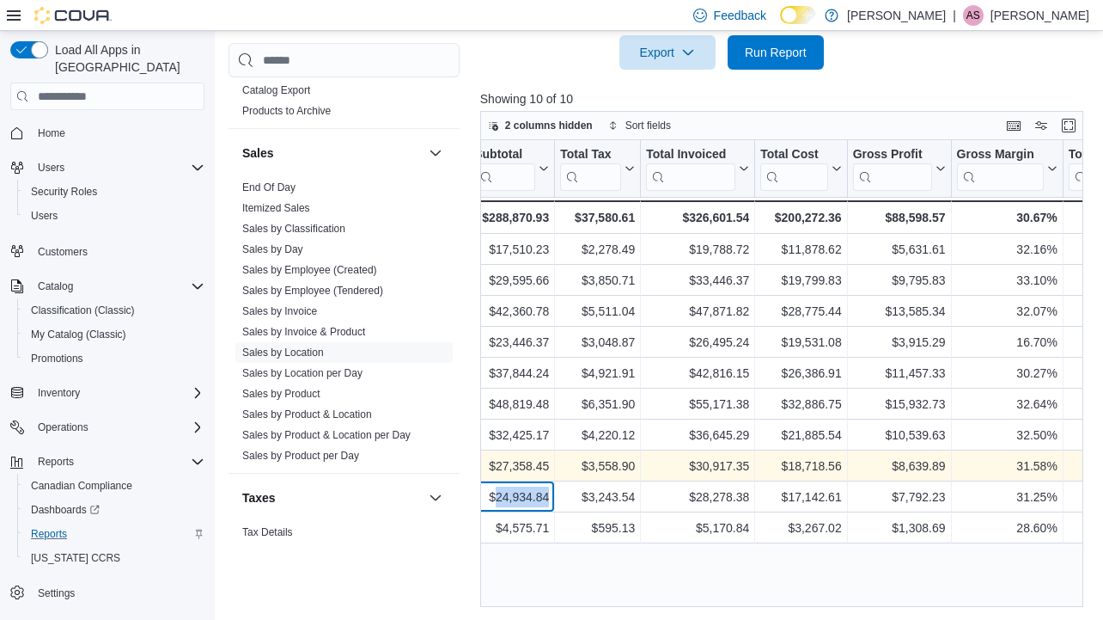
scroll to position [0, 786]
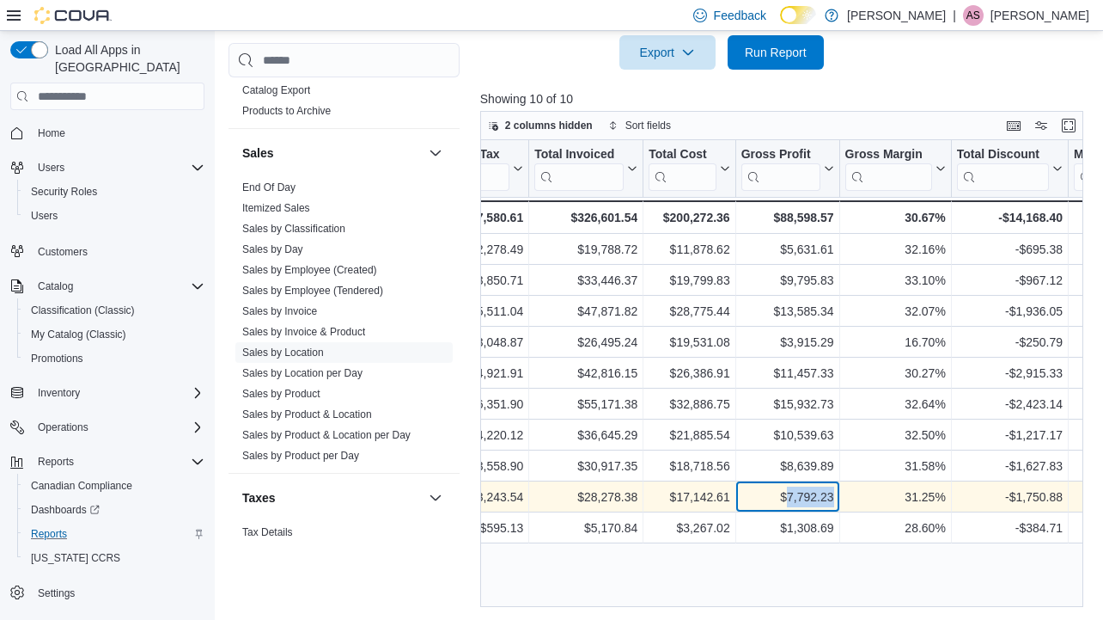
drag, startPoint x: 833, startPoint y: 493, endPoint x: 782, endPoint y: 498, distance: 51.7
click at [782, 498] on div "$7,792.23" at bounding box center [787, 496] width 93 height 21
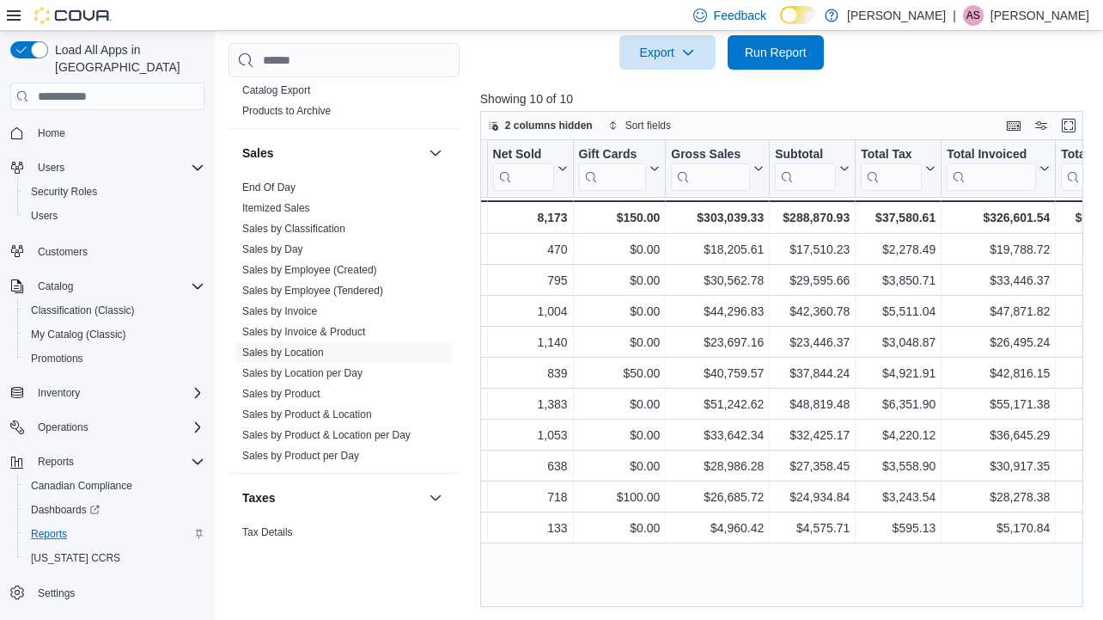
scroll to position [0, 0]
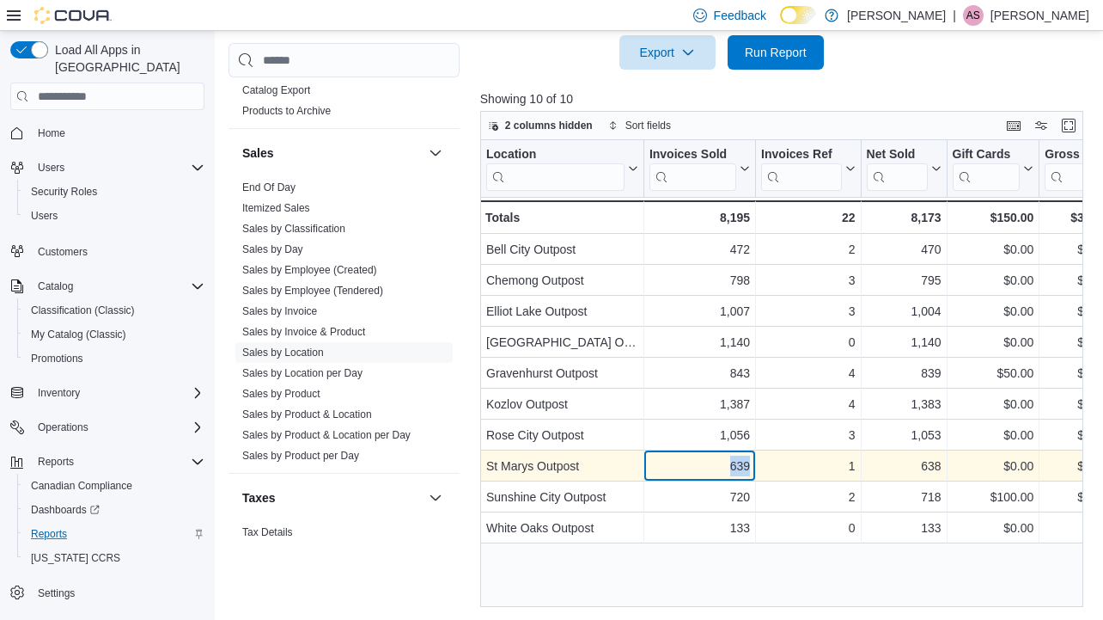
drag, startPoint x: 752, startPoint y: 465, endPoint x: 717, endPoint y: 473, distance: 36.1
click at [717, 473] on div "639 - Invoices Sold, column 2, row 8" at bounding box center [700, 465] width 112 height 31
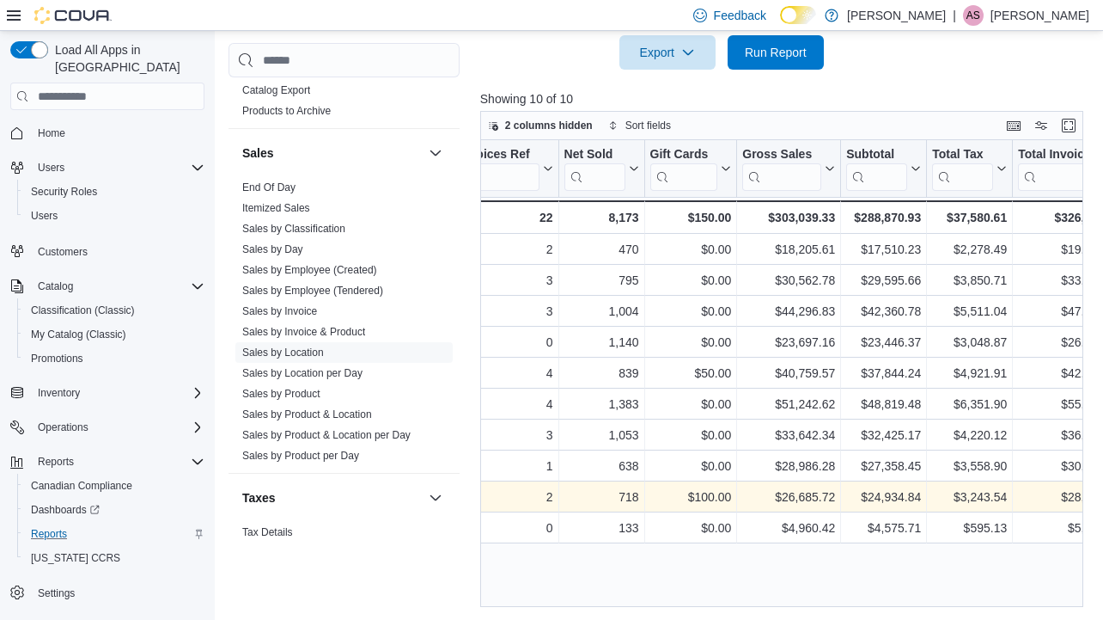
scroll to position [0, 314]
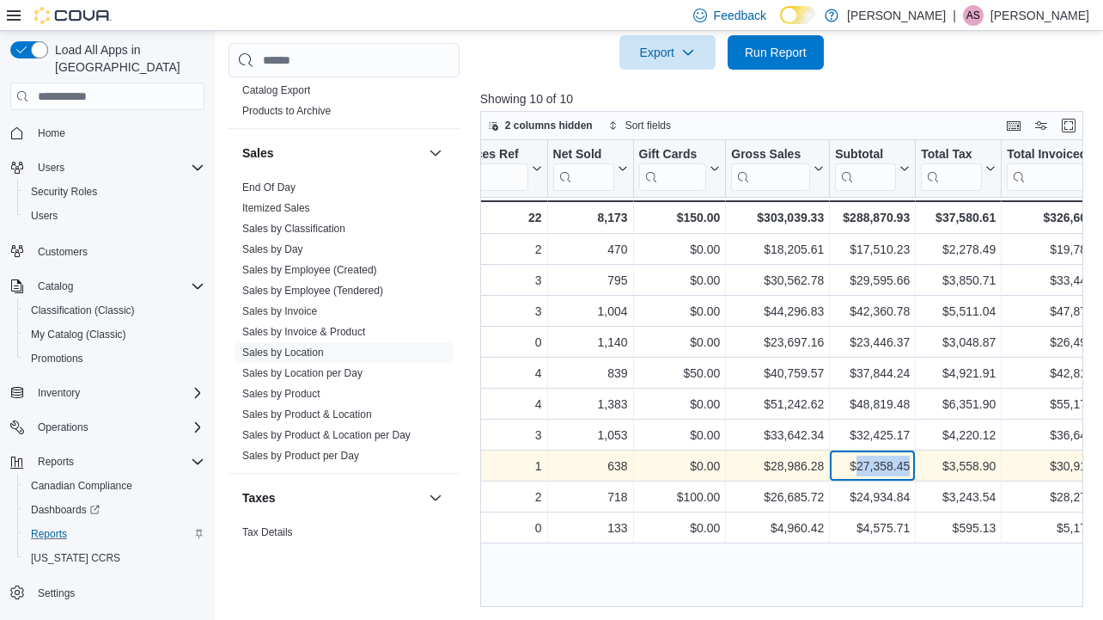
drag, startPoint x: 910, startPoint y: 466, endPoint x: 852, endPoint y: 470, distance: 57.7
click at [852, 470] on div "$27,358.45 - Subtotal, column 7, row 8" at bounding box center [873, 465] width 86 height 31
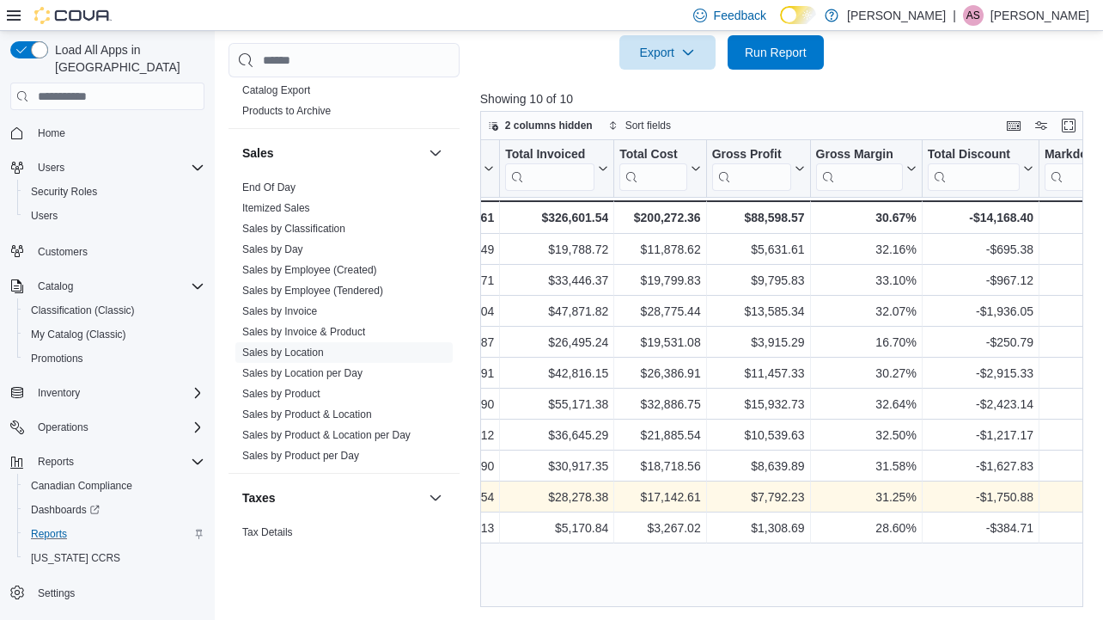
scroll to position [0, 822]
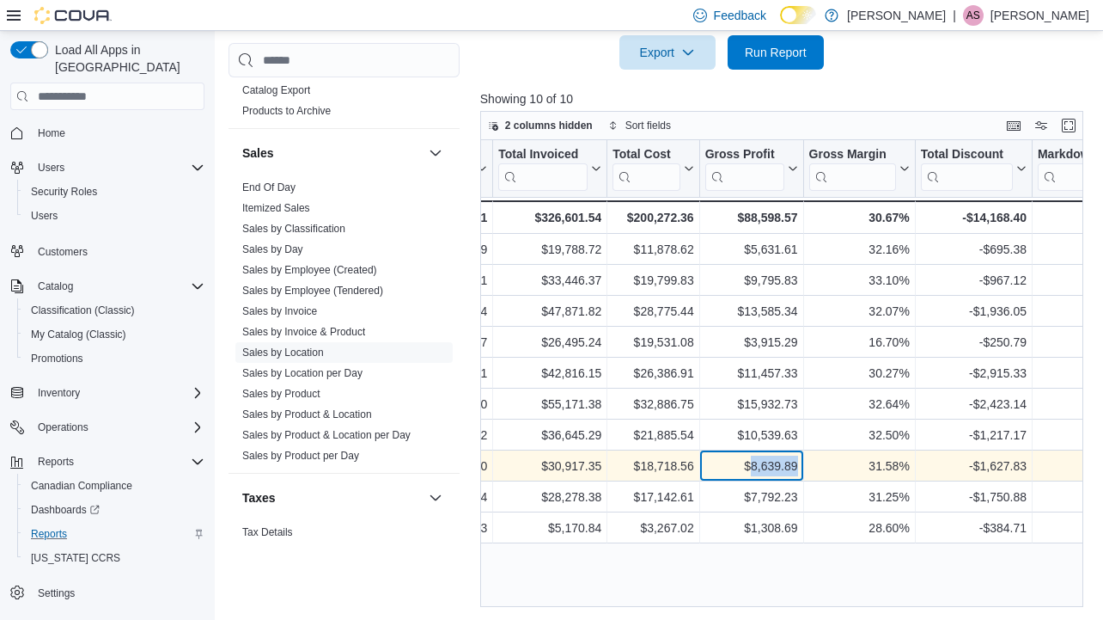
drag, startPoint x: 795, startPoint y: 465, endPoint x: 748, endPoint y: 469, distance: 47.5
click at [748, 469] on div "$8,639.89" at bounding box center [751, 465] width 93 height 21
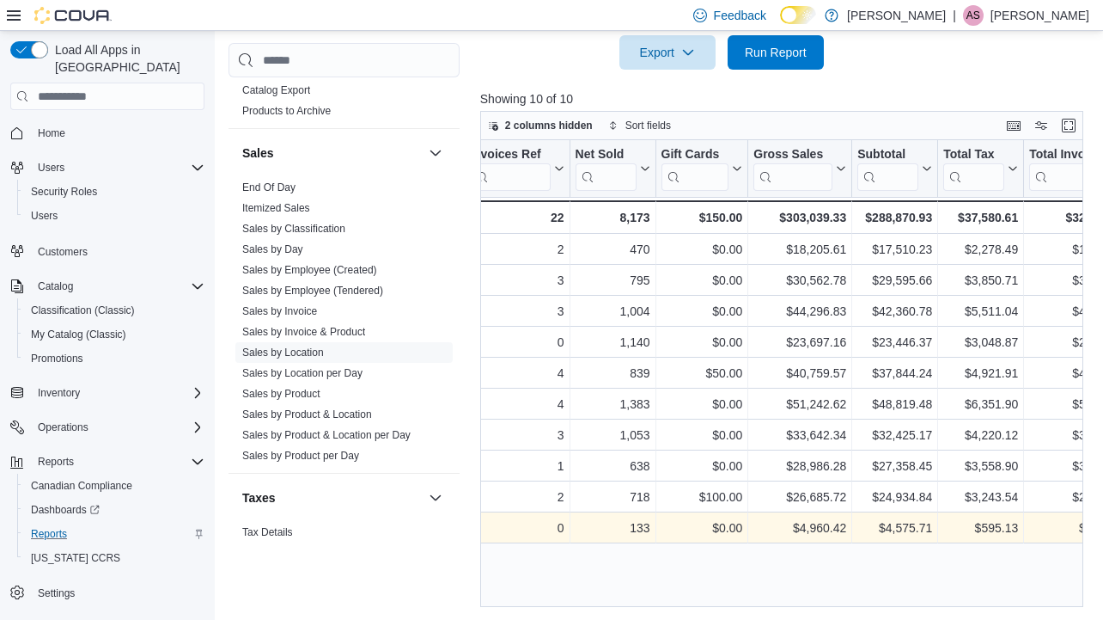
scroll to position [0, 303]
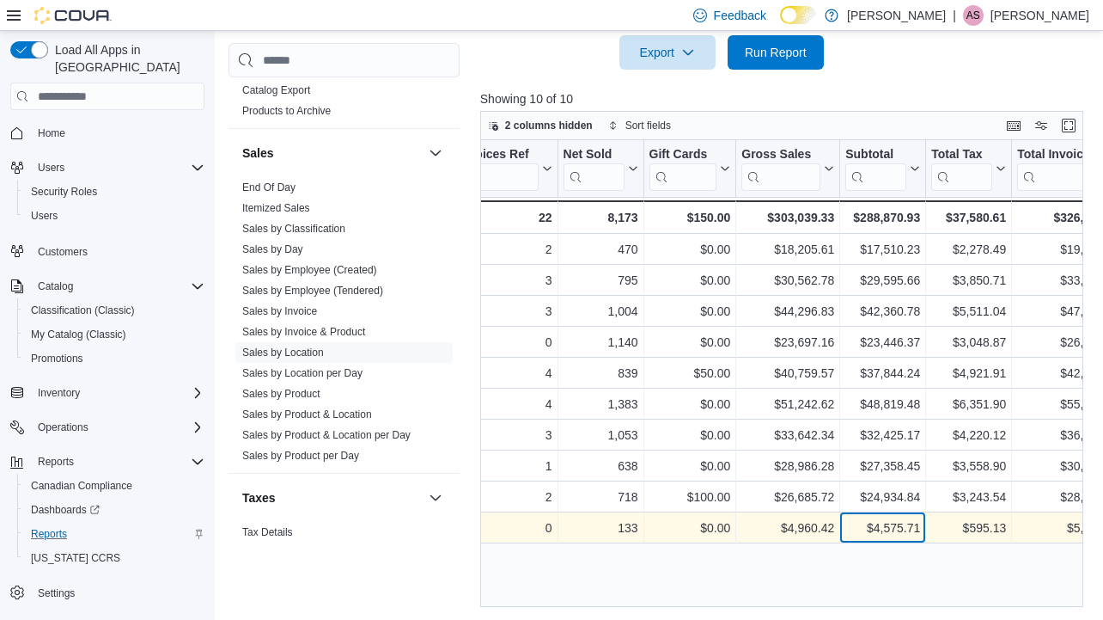
click at [921, 534] on div "$4,575.71 - Subtotal, column 7, row 10" at bounding box center [883, 527] width 86 height 31
drag, startPoint x: 920, startPoint y: 522, endPoint x: 869, endPoint y: 535, distance: 53.1
click at [869, 535] on div "$4,575.71 - Subtotal, column 7, row 10" at bounding box center [883, 527] width 86 height 31
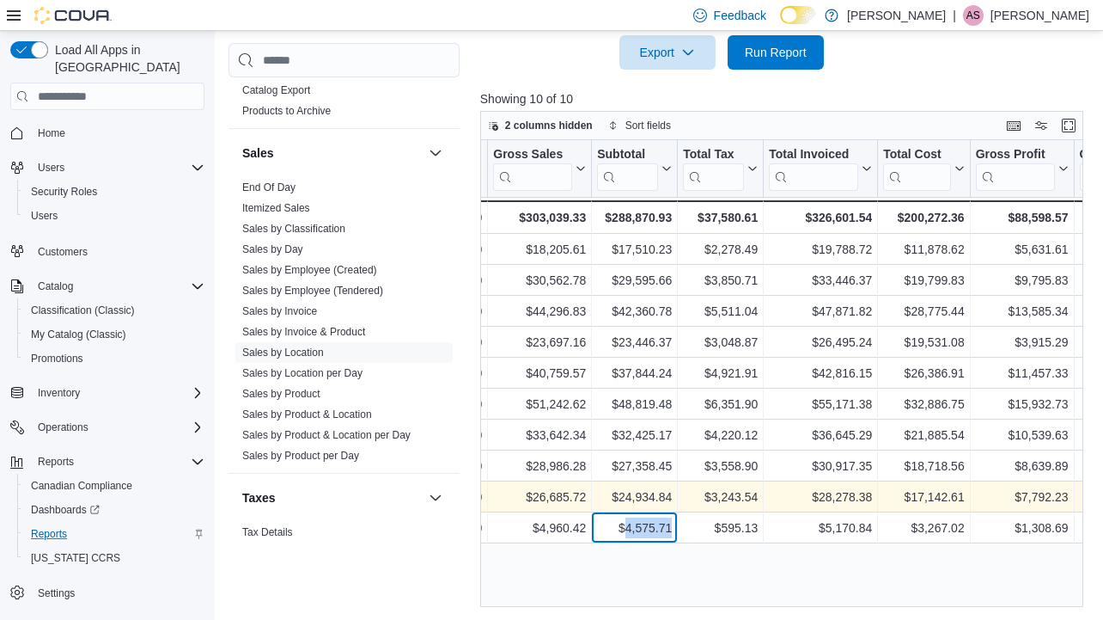
scroll to position [637, 0]
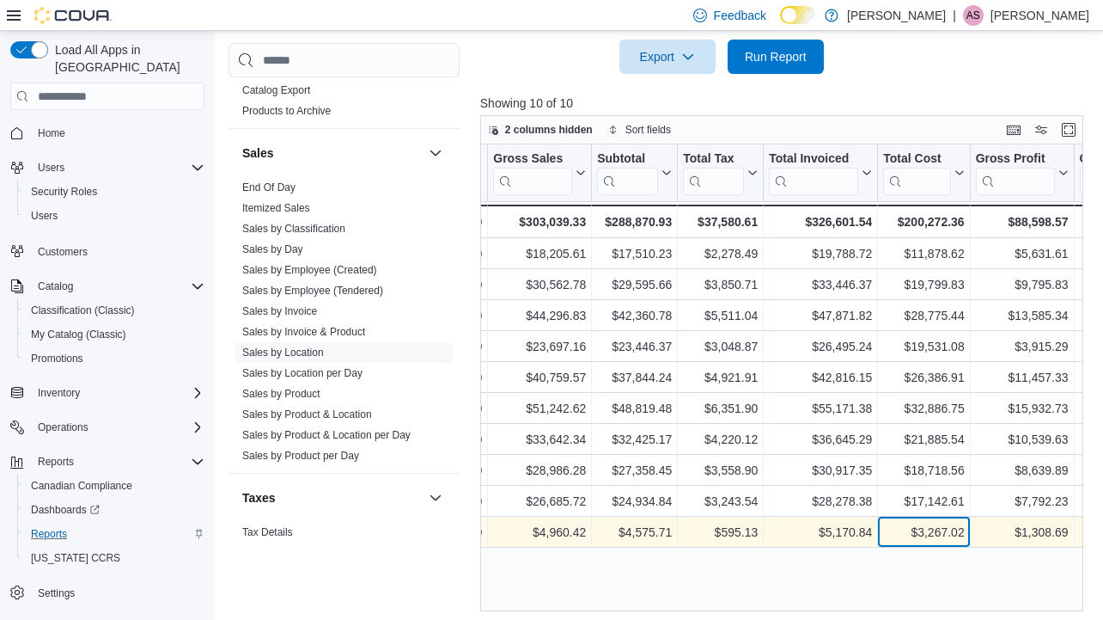
click at [966, 528] on div "$3,267.02 - Total Cost, column 10, row 10" at bounding box center [924, 531] width 92 height 31
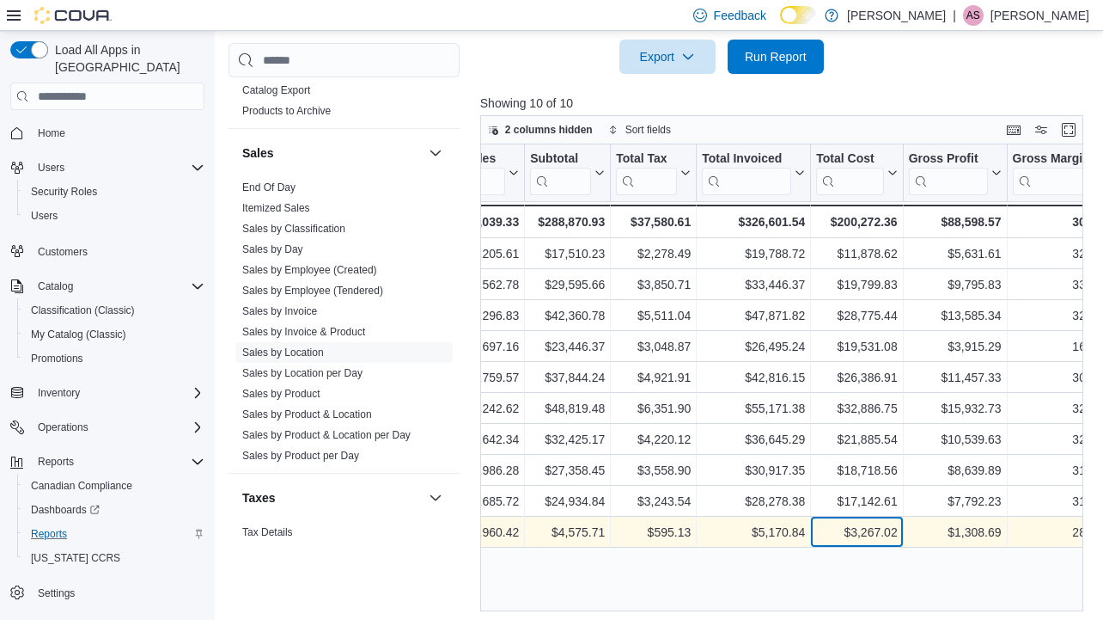
scroll to position [0, 677]
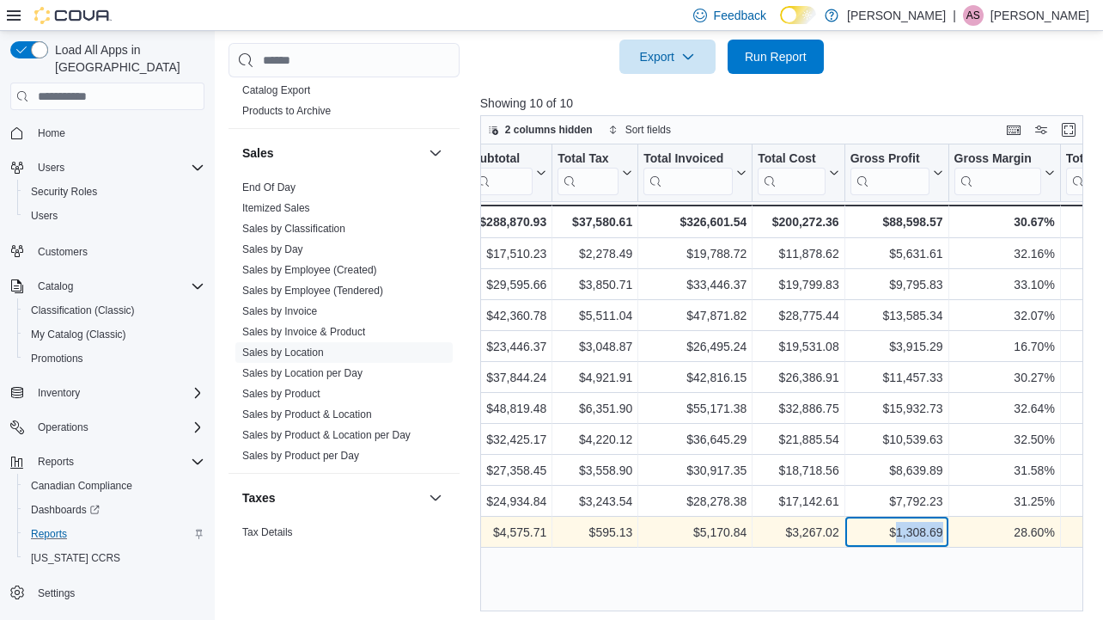
drag, startPoint x: 949, startPoint y: 531, endPoint x: 892, endPoint y: 535, distance: 56.9
click at [892, 535] on div "$1,308.69 - Gross Profit, column 11, row 10" at bounding box center [897, 531] width 104 height 31
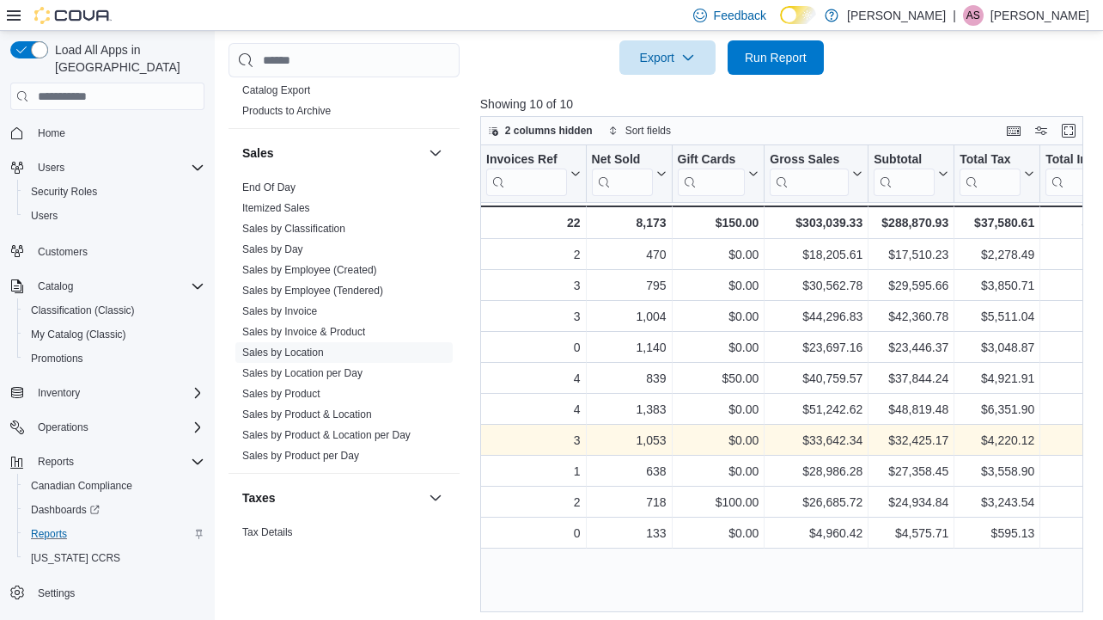
scroll to position [0, 333]
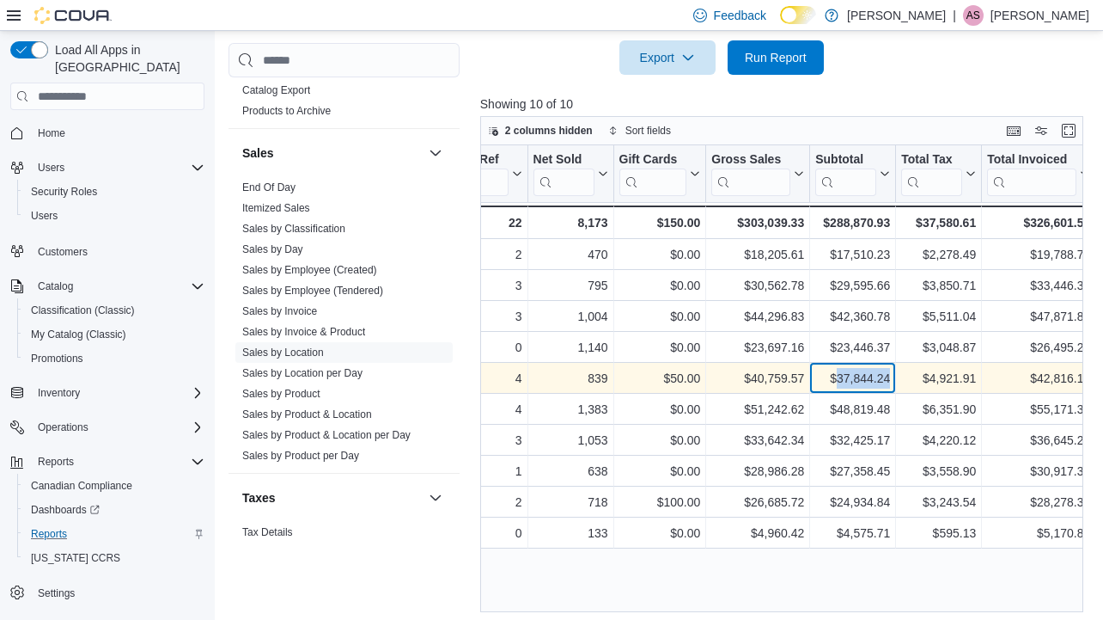
drag, startPoint x: 888, startPoint y: 380, endPoint x: 832, endPoint y: 382, distance: 55.9
click at [832, 382] on div "$37,844.24" at bounding box center [852, 378] width 75 height 21
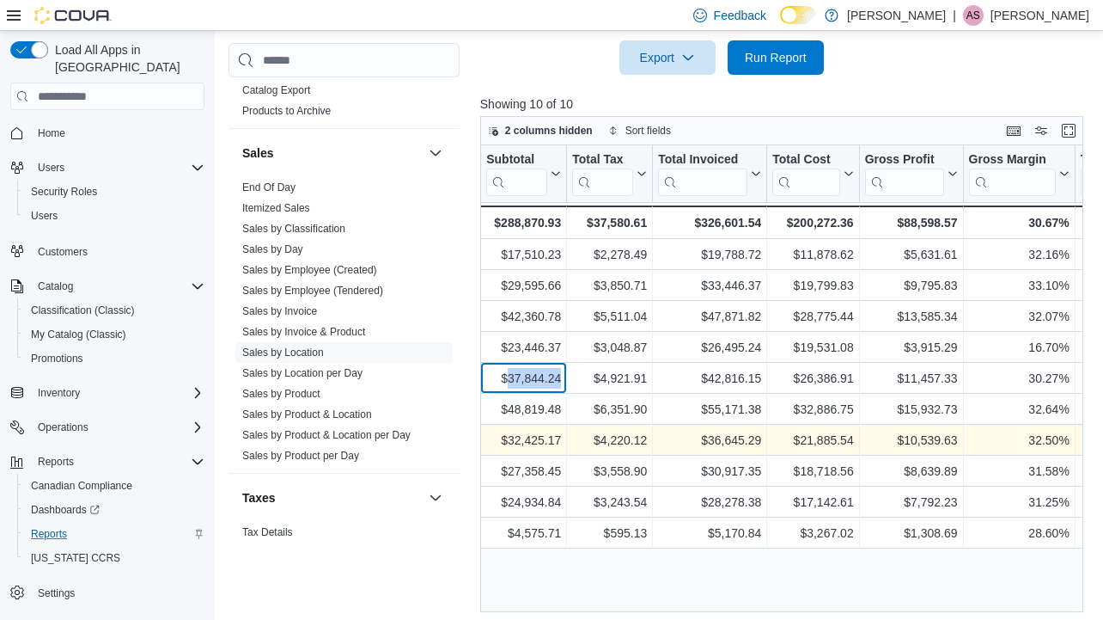
scroll to position [0, 663]
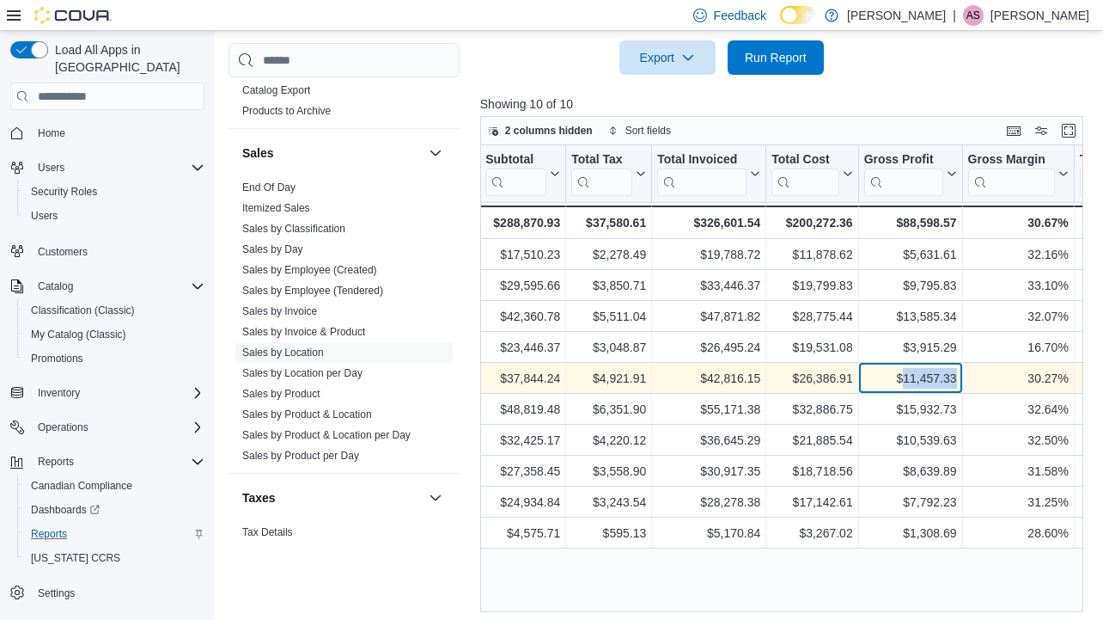
drag, startPoint x: 956, startPoint y: 376, endPoint x: 899, endPoint y: 384, distance: 58.1
click at [899, 384] on div "$11,457.33 - Gross Profit, column 11, row 5" at bounding box center [910, 378] width 104 height 31
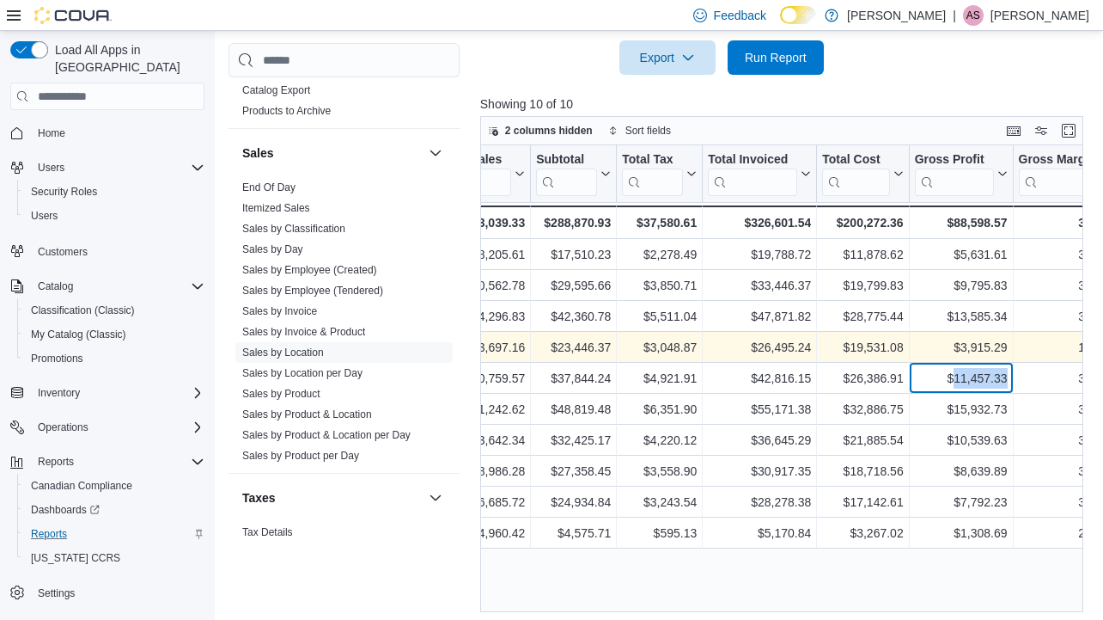
scroll to position [0, 0]
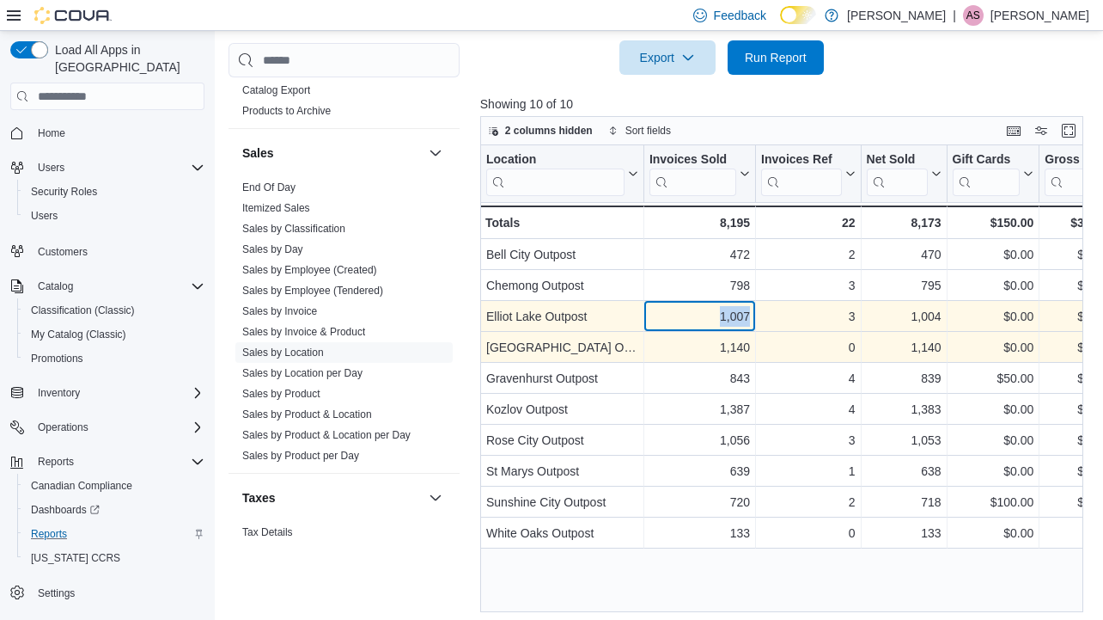
drag, startPoint x: 748, startPoint y: 316, endPoint x: 691, endPoint y: 319, distance: 56.8
click at [691, 318] on div "1,007" at bounding box center [700, 316] width 101 height 21
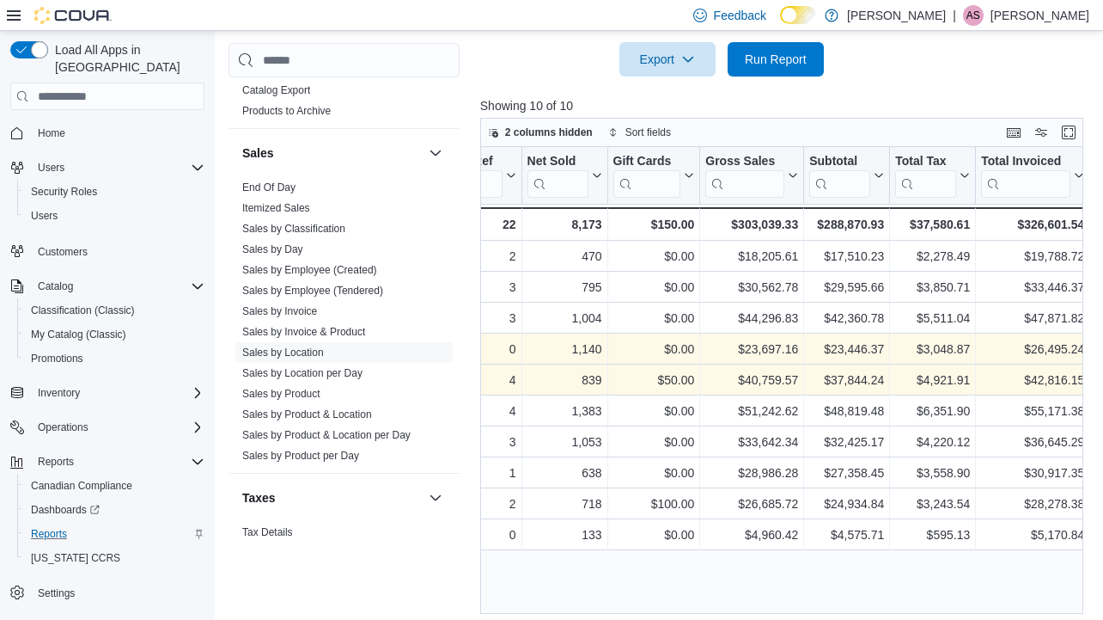
scroll to position [632, 0]
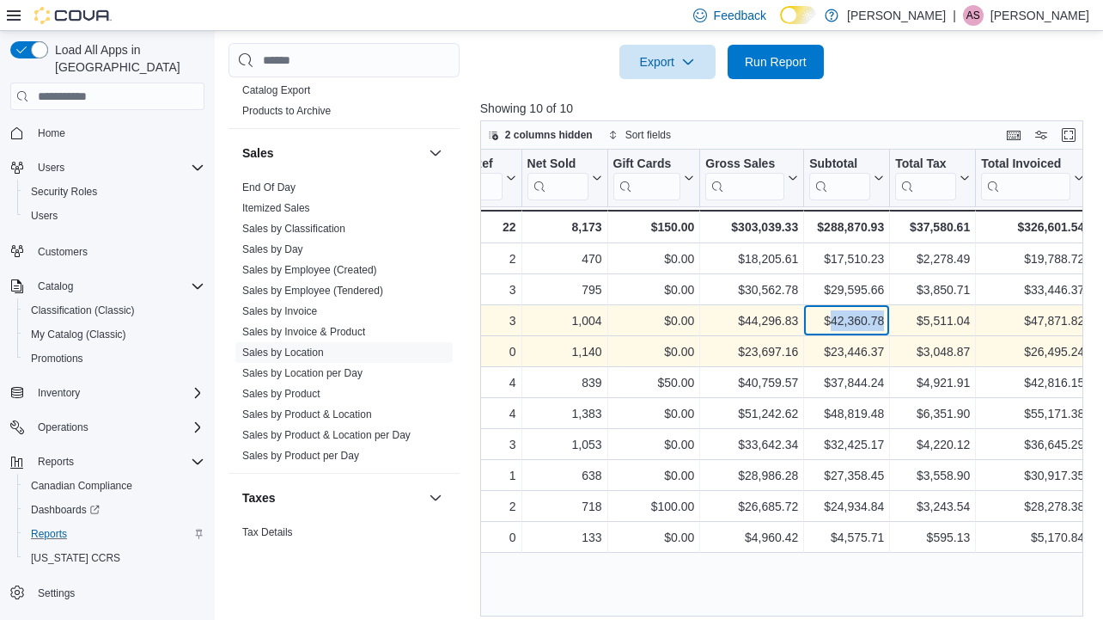
drag, startPoint x: 884, startPoint y: 315, endPoint x: 827, endPoint y: 320, distance: 57.7
click at [827, 320] on div "$42,360.78 - Subtotal, column 7, row 3" at bounding box center [847, 320] width 86 height 31
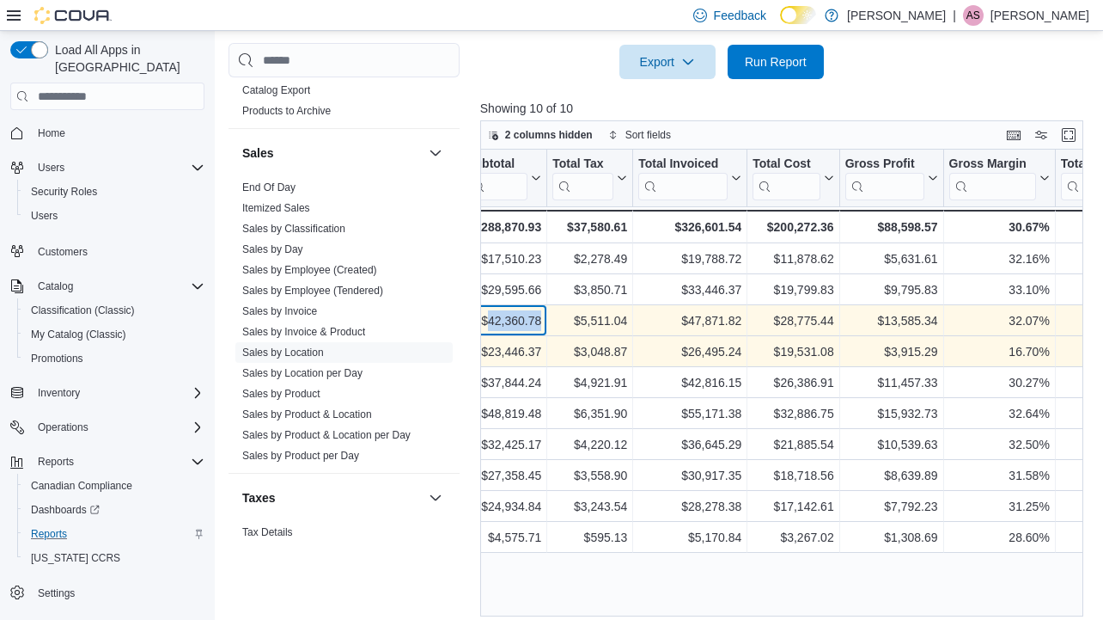
scroll to position [0, 712]
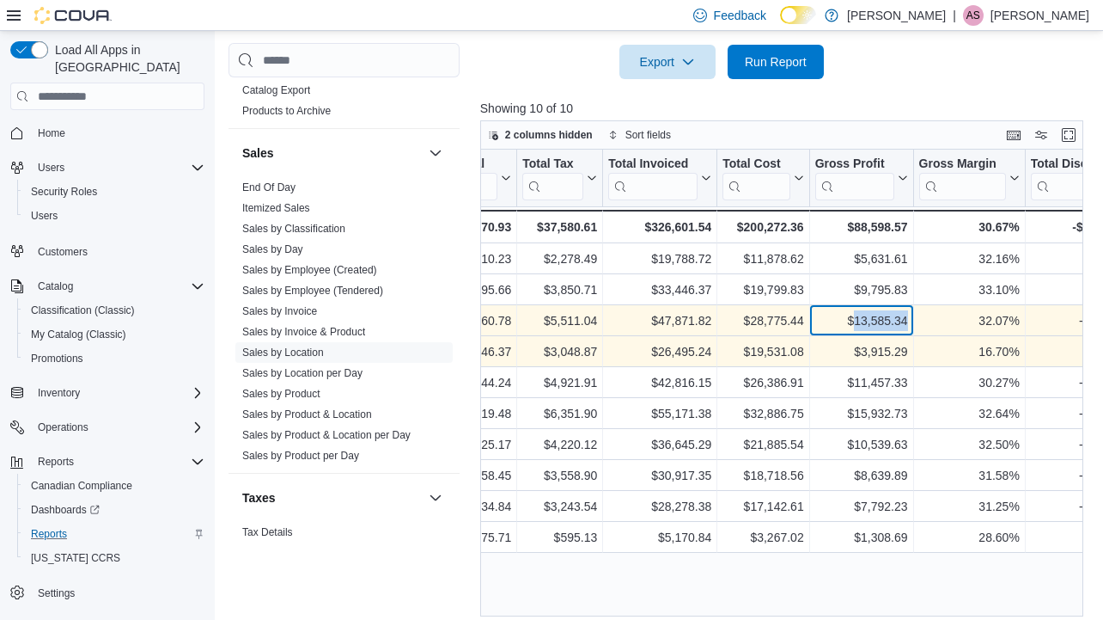
drag, startPoint x: 913, startPoint y: 315, endPoint x: 849, endPoint y: 321, distance: 63.9
click at [849, 321] on div "$13,585.34 - Gross Profit, column 11, row 3" at bounding box center [861, 320] width 104 height 31
